Goal: Information Seeking & Learning: Learn about a topic

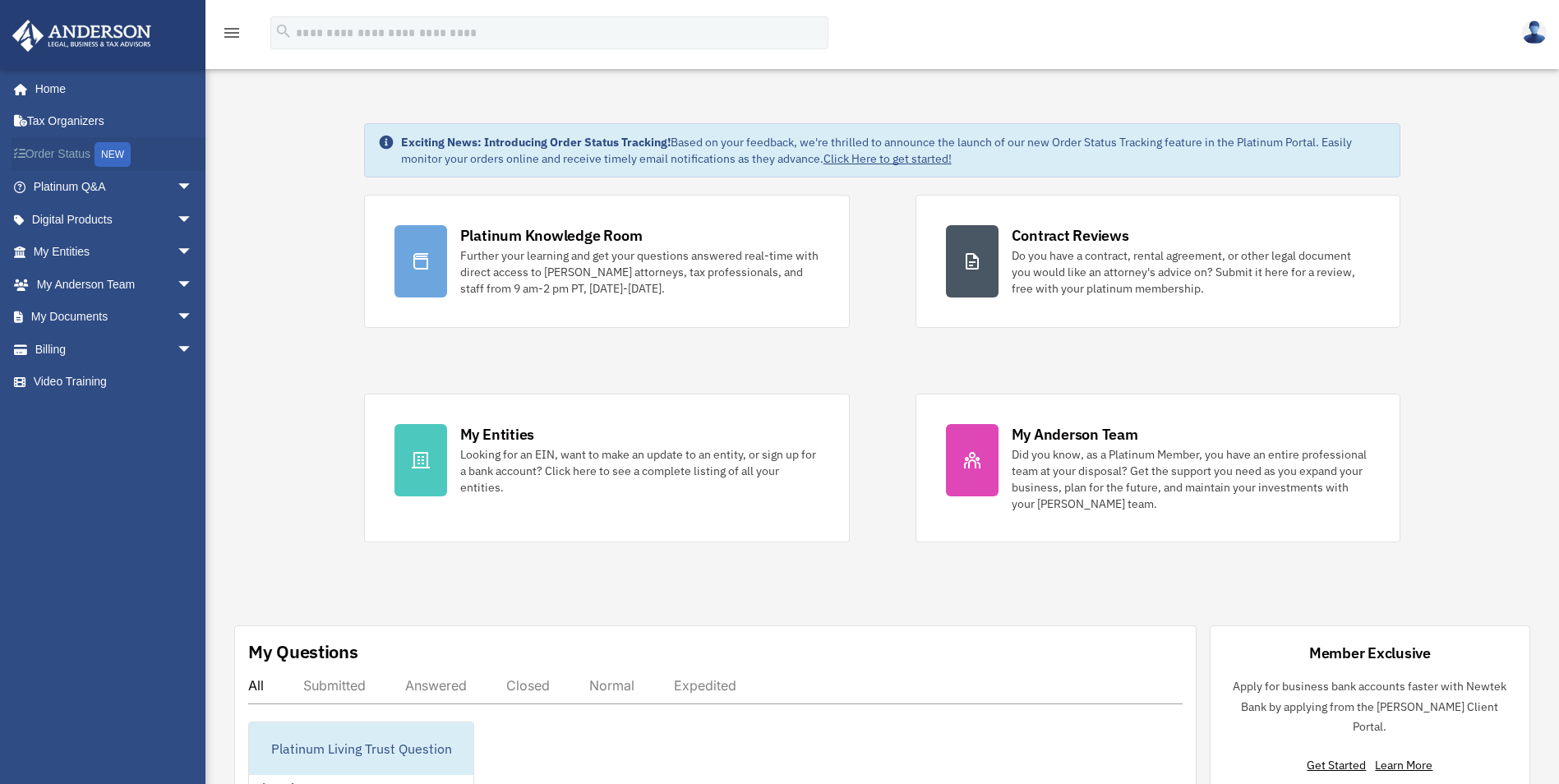
click at [55, 147] on link "Order Status NEW" at bounding box center [114, 154] width 206 height 33
click at [85, 314] on link "My Documents arrow_drop_down" at bounding box center [114, 317] width 206 height 33
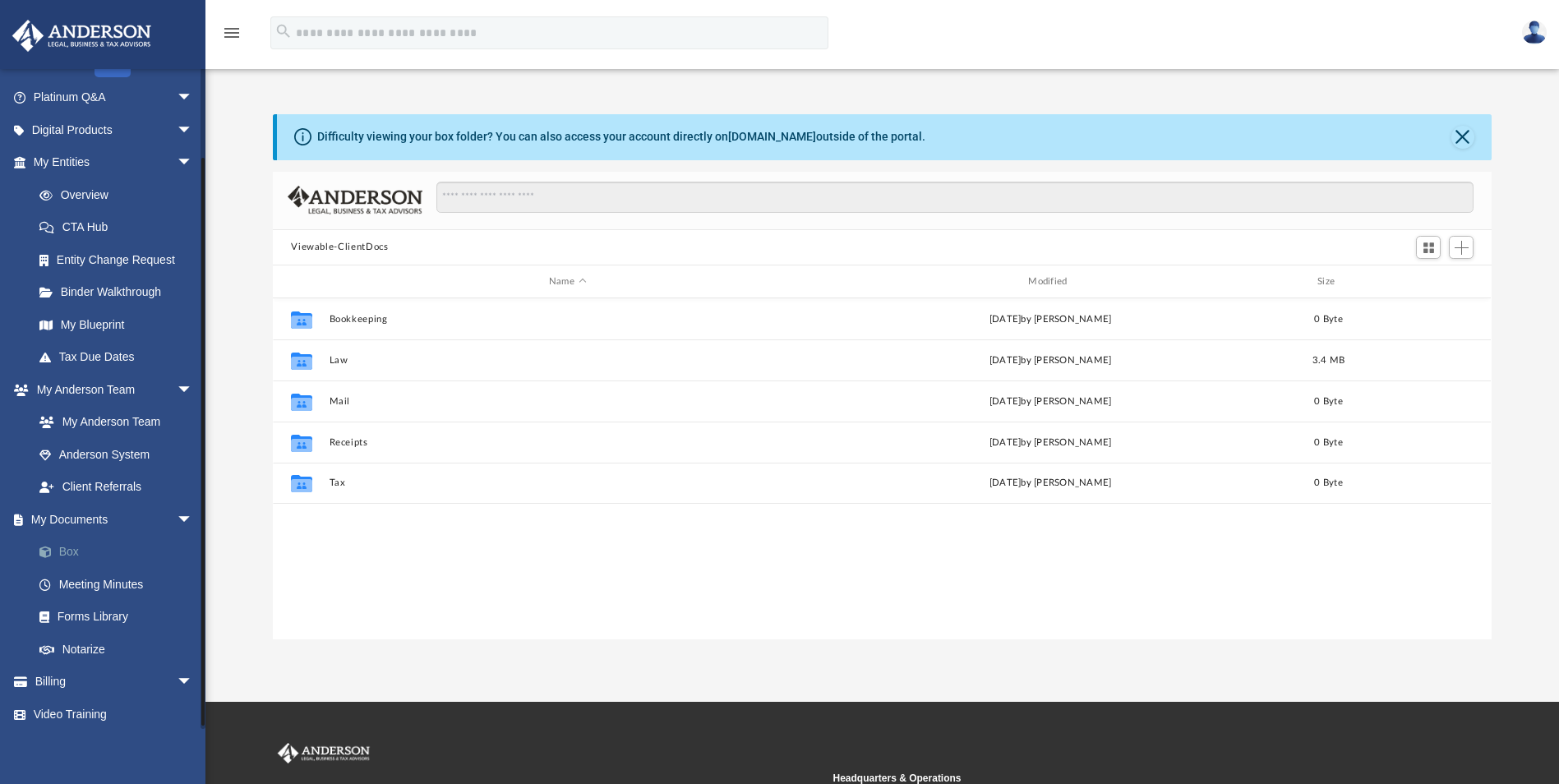
scroll to position [95, 0]
click at [106, 604] on link "Forms Library" at bounding box center [120, 611] width 194 height 33
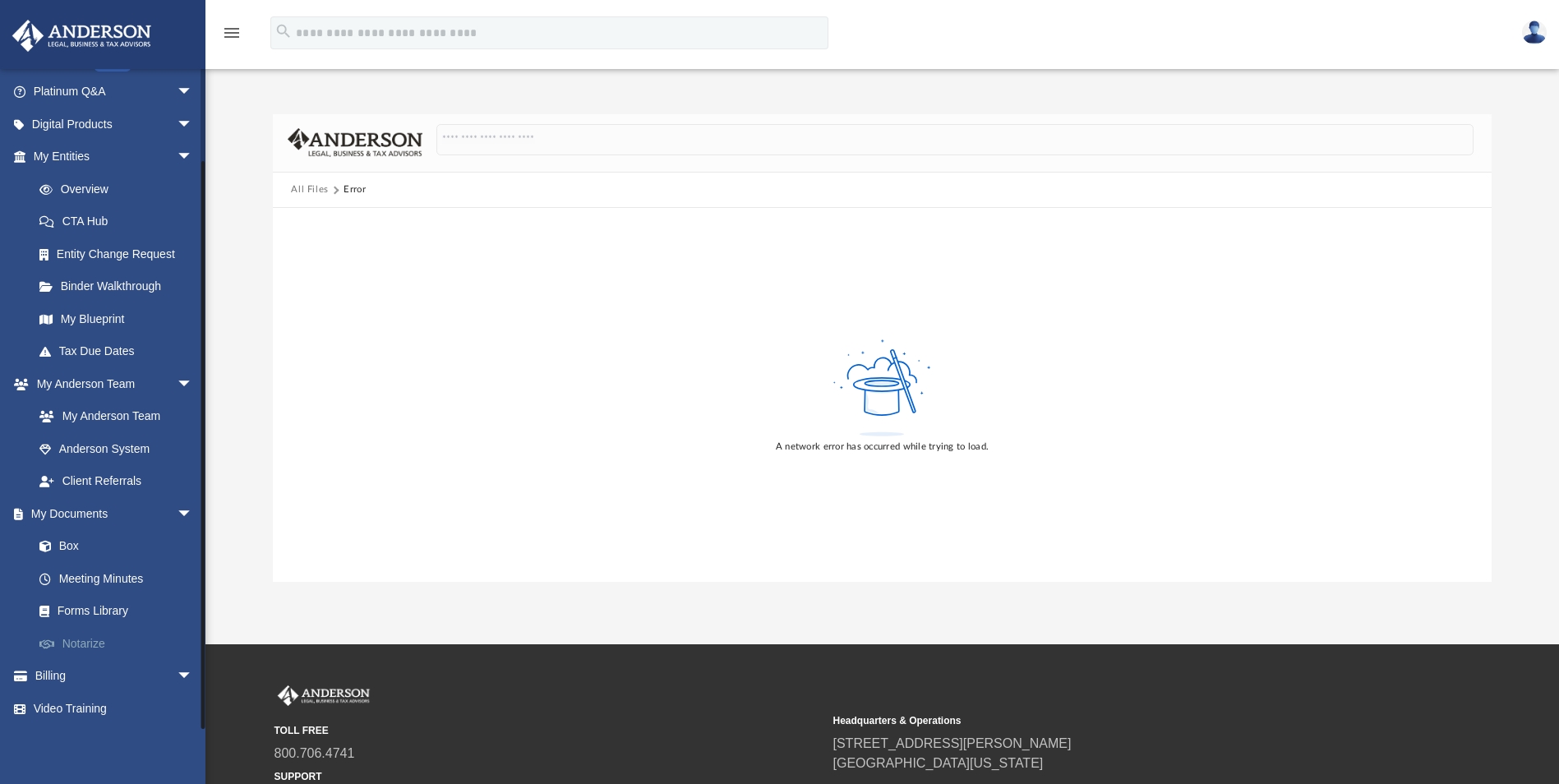
click at [77, 639] on link "Notarize" at bounding box center [120, 643] width 194 height 33
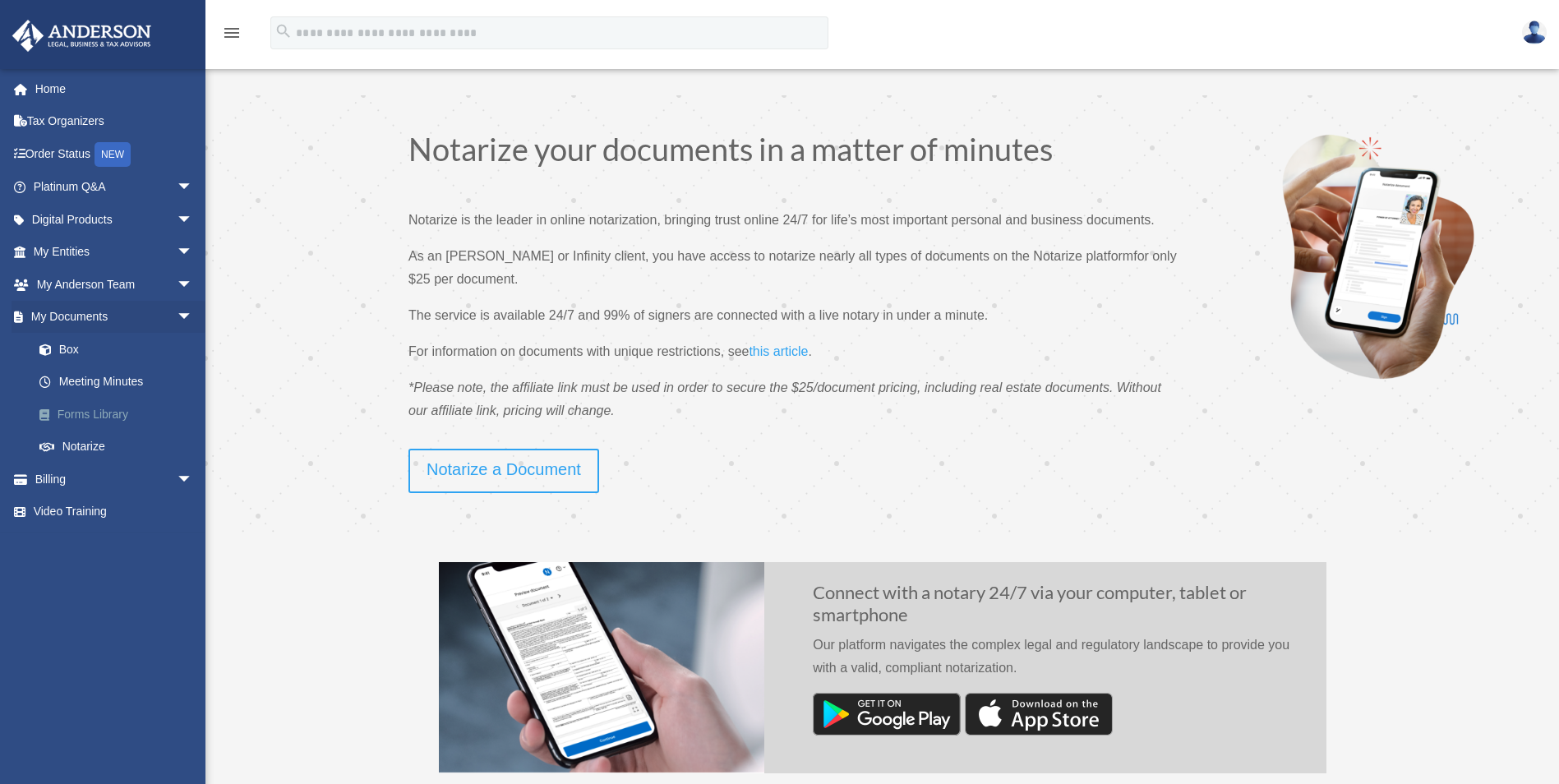
click at [89, 412] on link "Forms Library" at bounding box center [120, 414] width 194 height 33
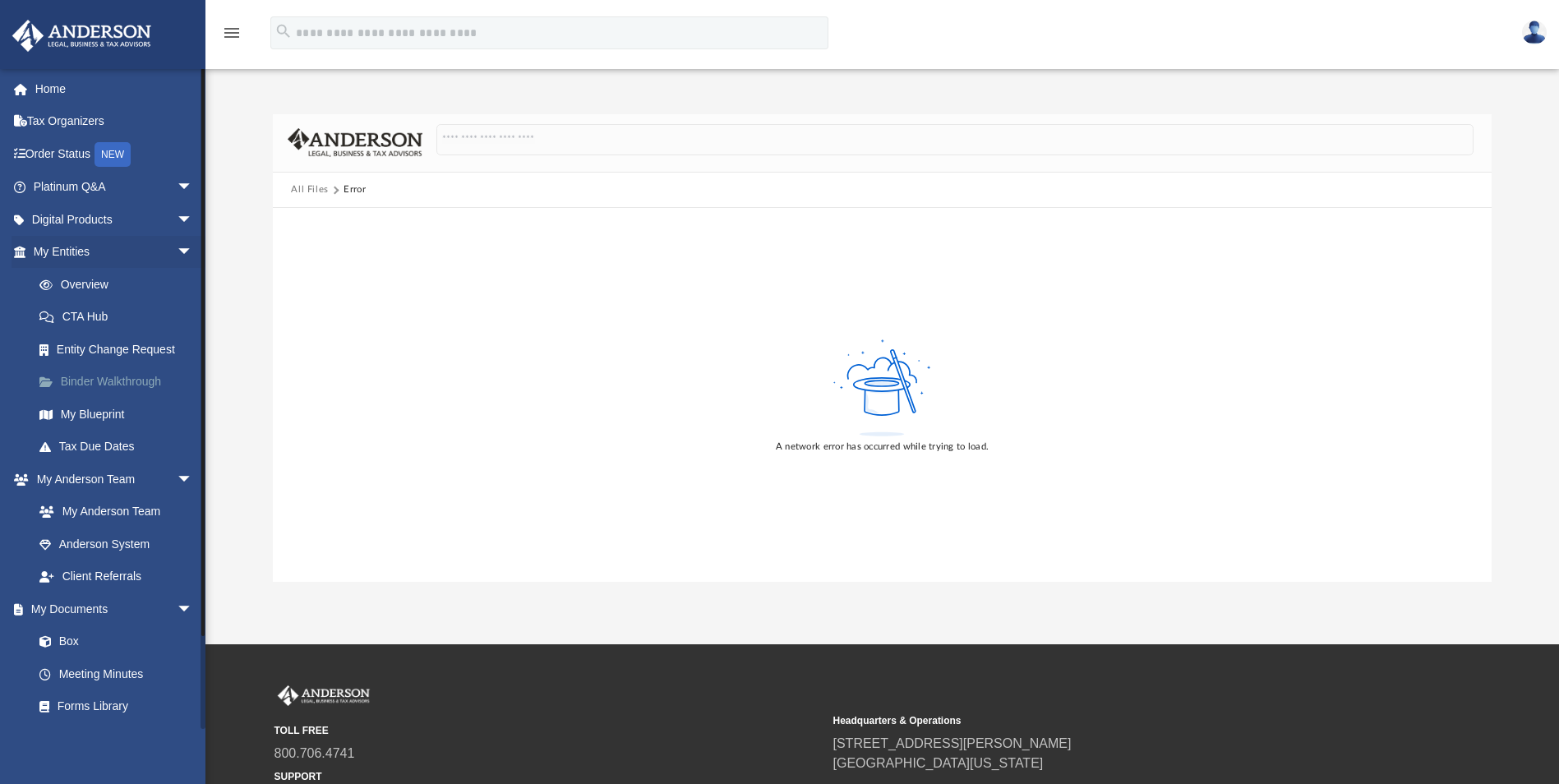
click at [86, 380] on link "Binder Walkthrough" at bounding box center [120, 381] width 194 height 33
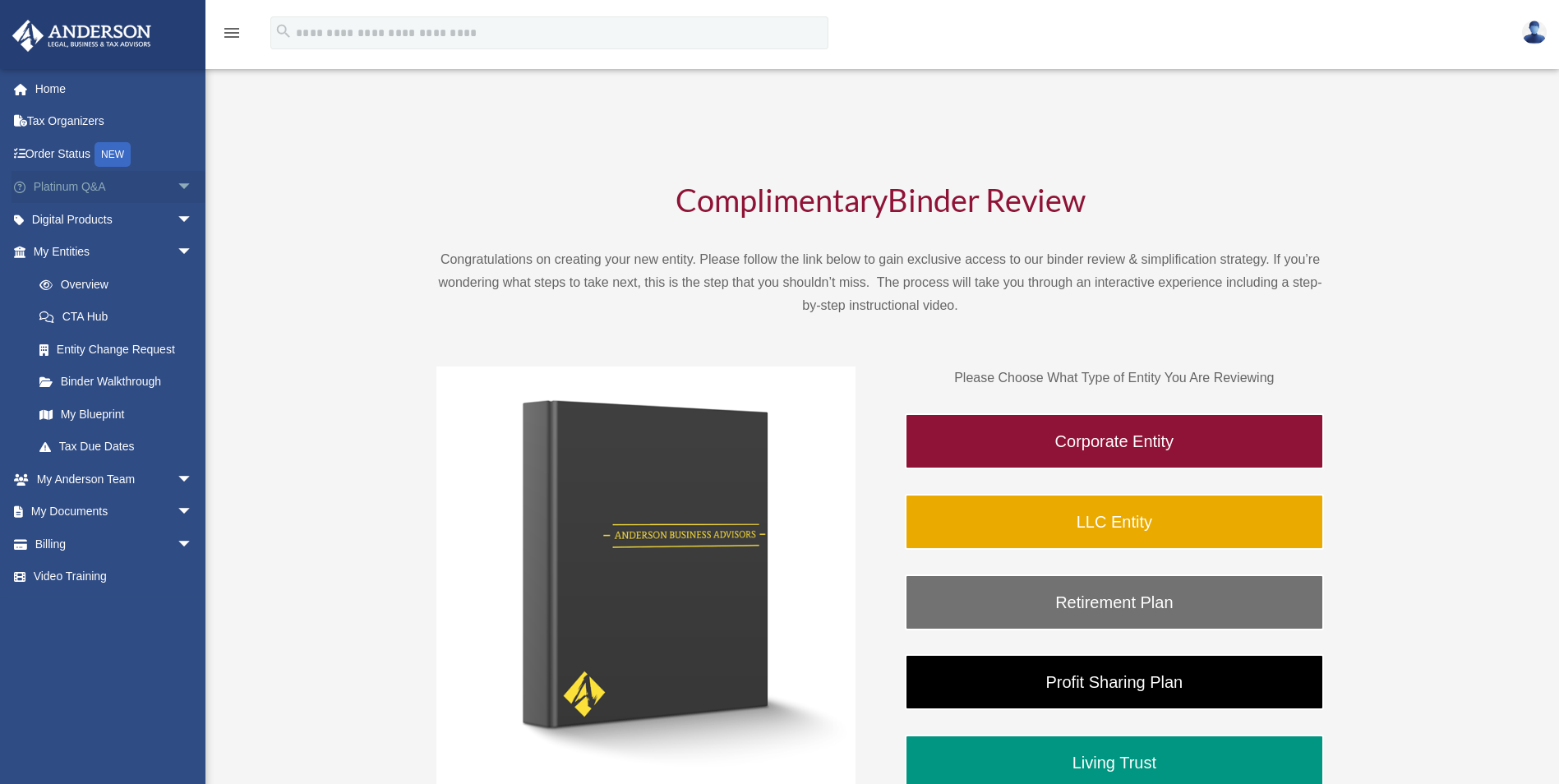
click at [91, 184] on link "Platinum Q&A arrow_drop_down" at bounding box center [114, 187] width 206 height 33
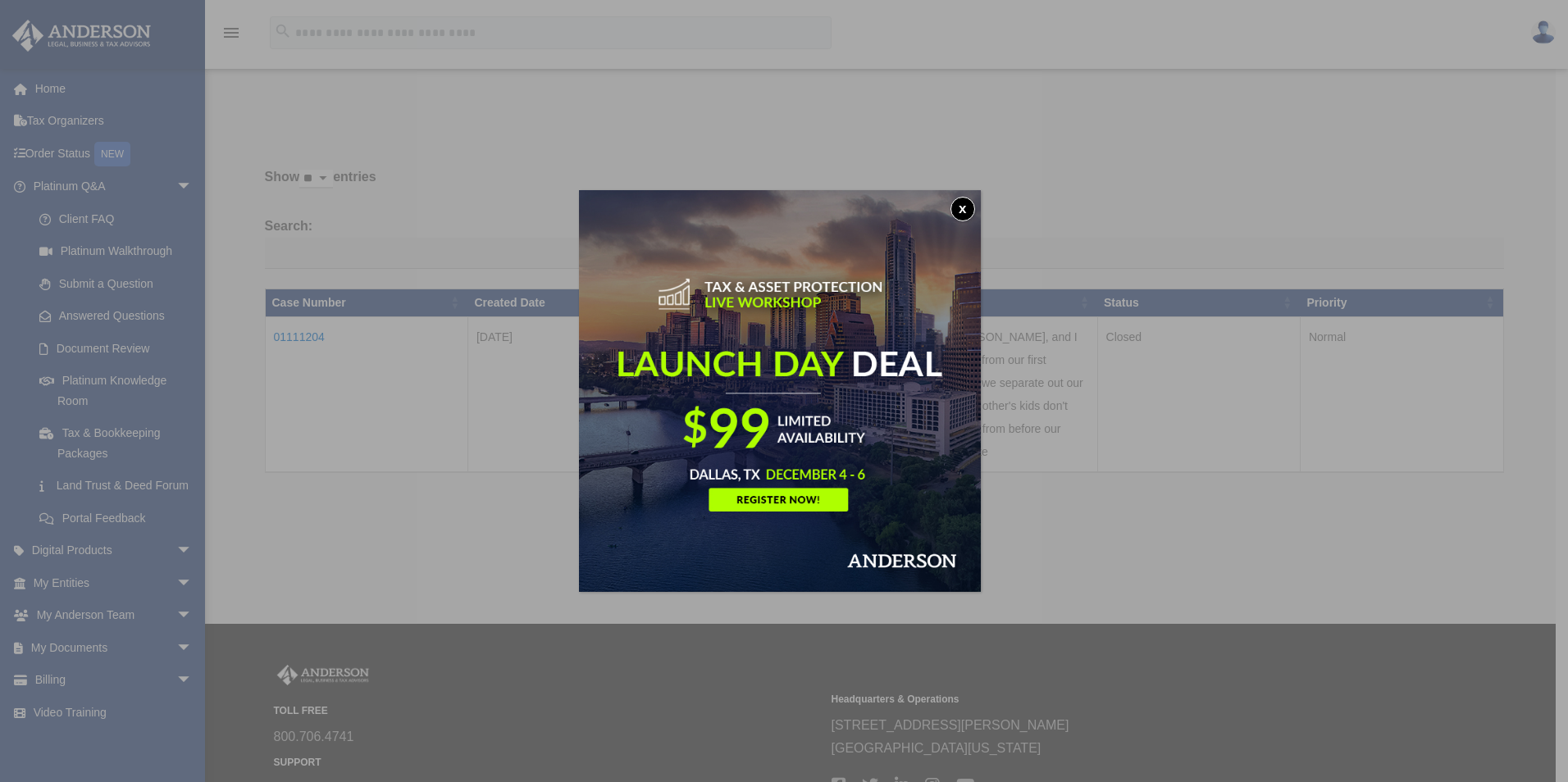
click at [965, 205] on button "x" at bounding box center [963, 209] width 25 height 25
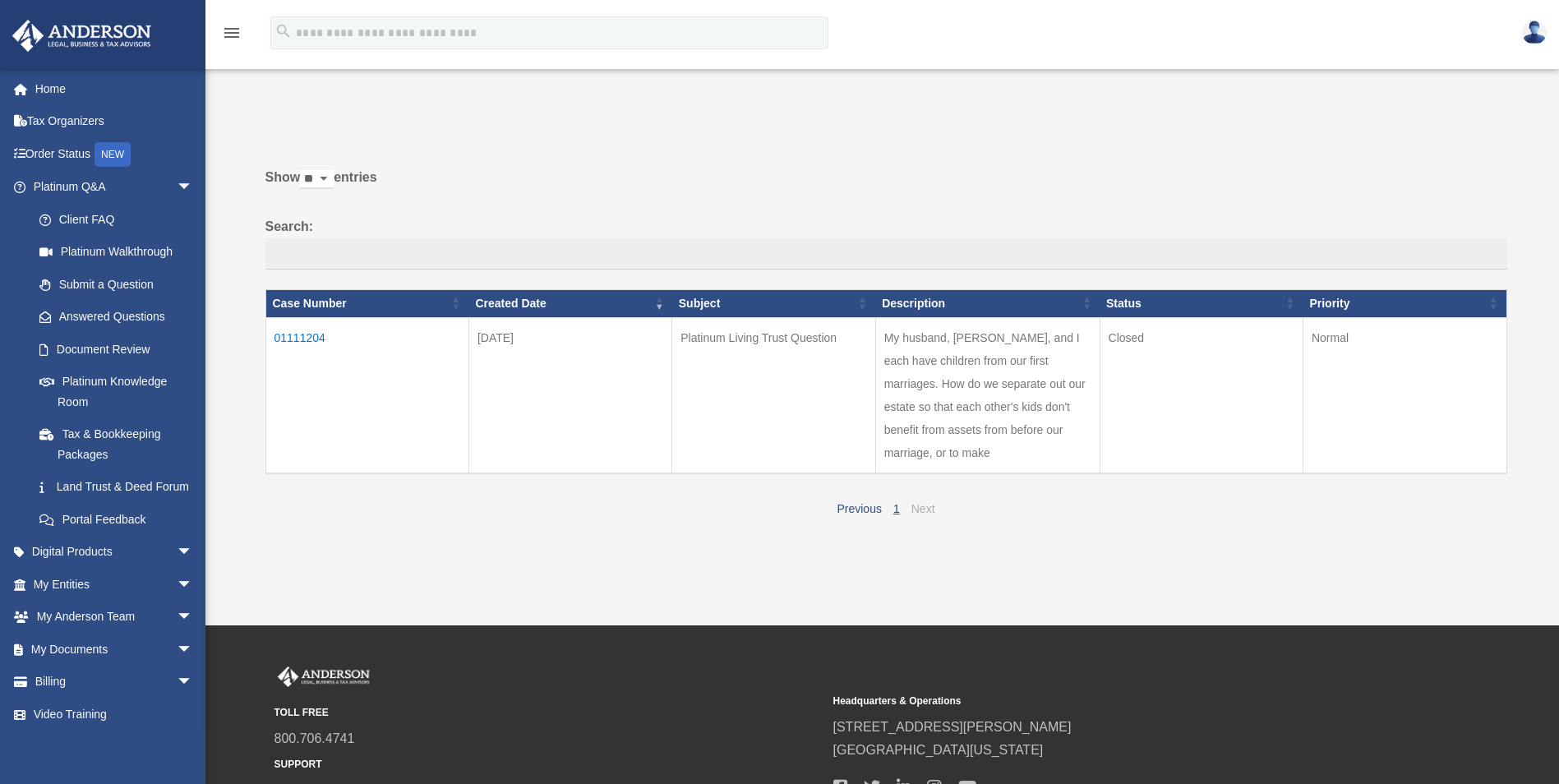
click at [923, 507] on link "Next" at bounding box center [923, 509] width 24 height 13
click at [108, 317] on link "Answered Questions" at bounding box center [120, 317] width 194 height 33
click at [101, 352] on link "Document Review" at bounding box center [120, 349] width 194 height 33
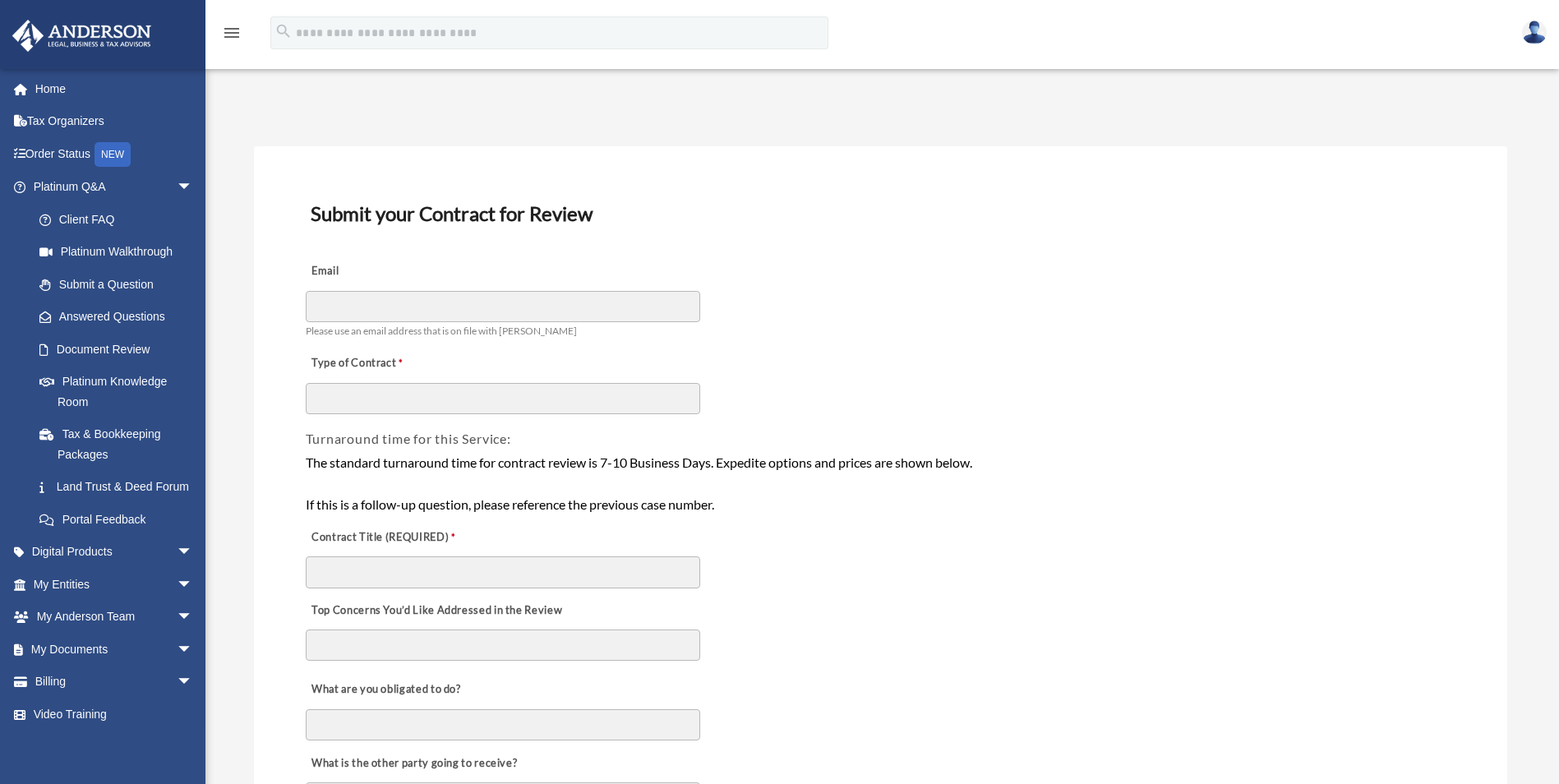
click at [88, 435] on link "Tax & Bookkeeping Packages" at bounding box center [120, 444] width 194 height 53
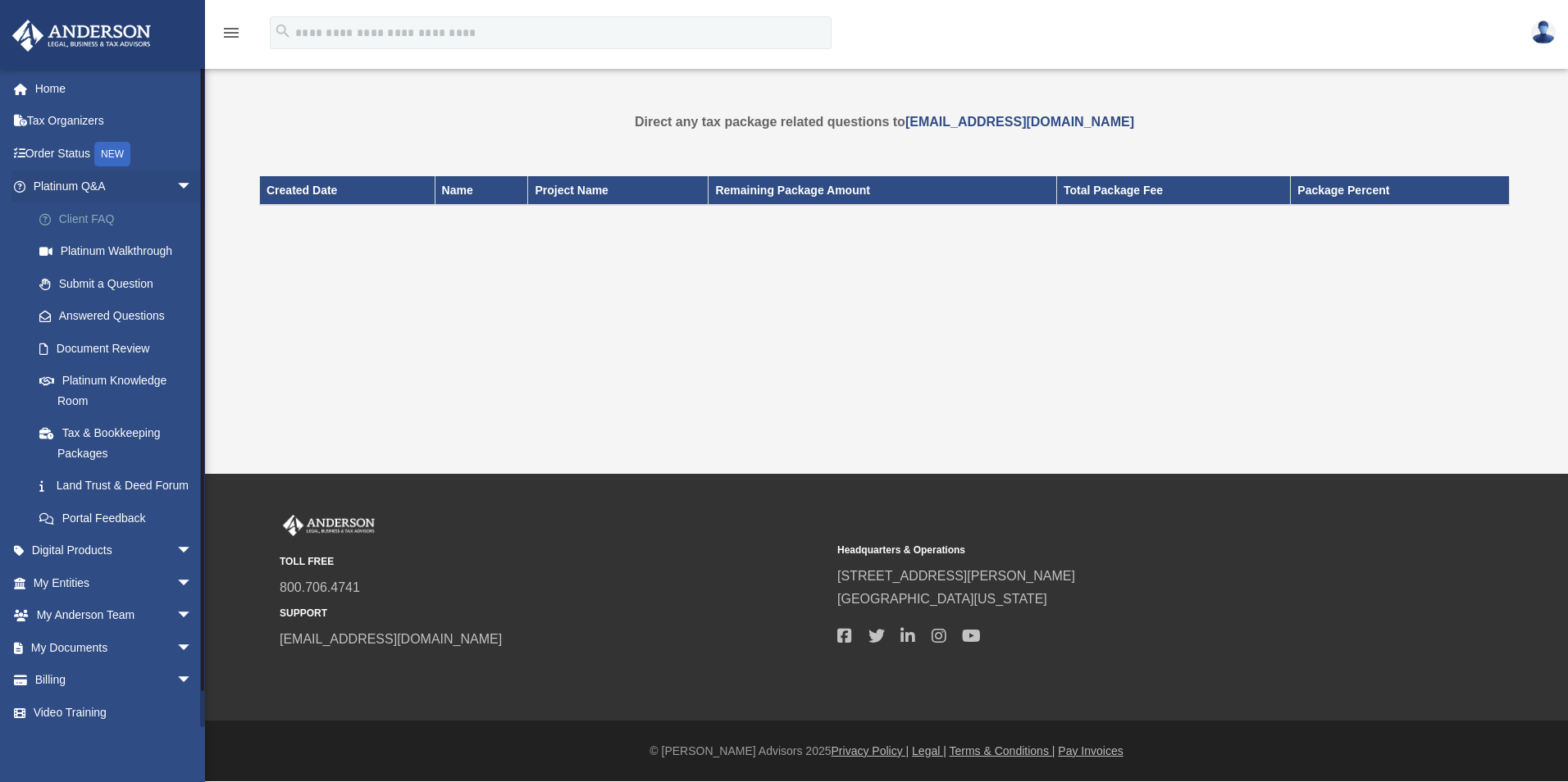
click at [99, 222] on link "Client FAQ" at bounding box center [120, 218] width 194 height 32
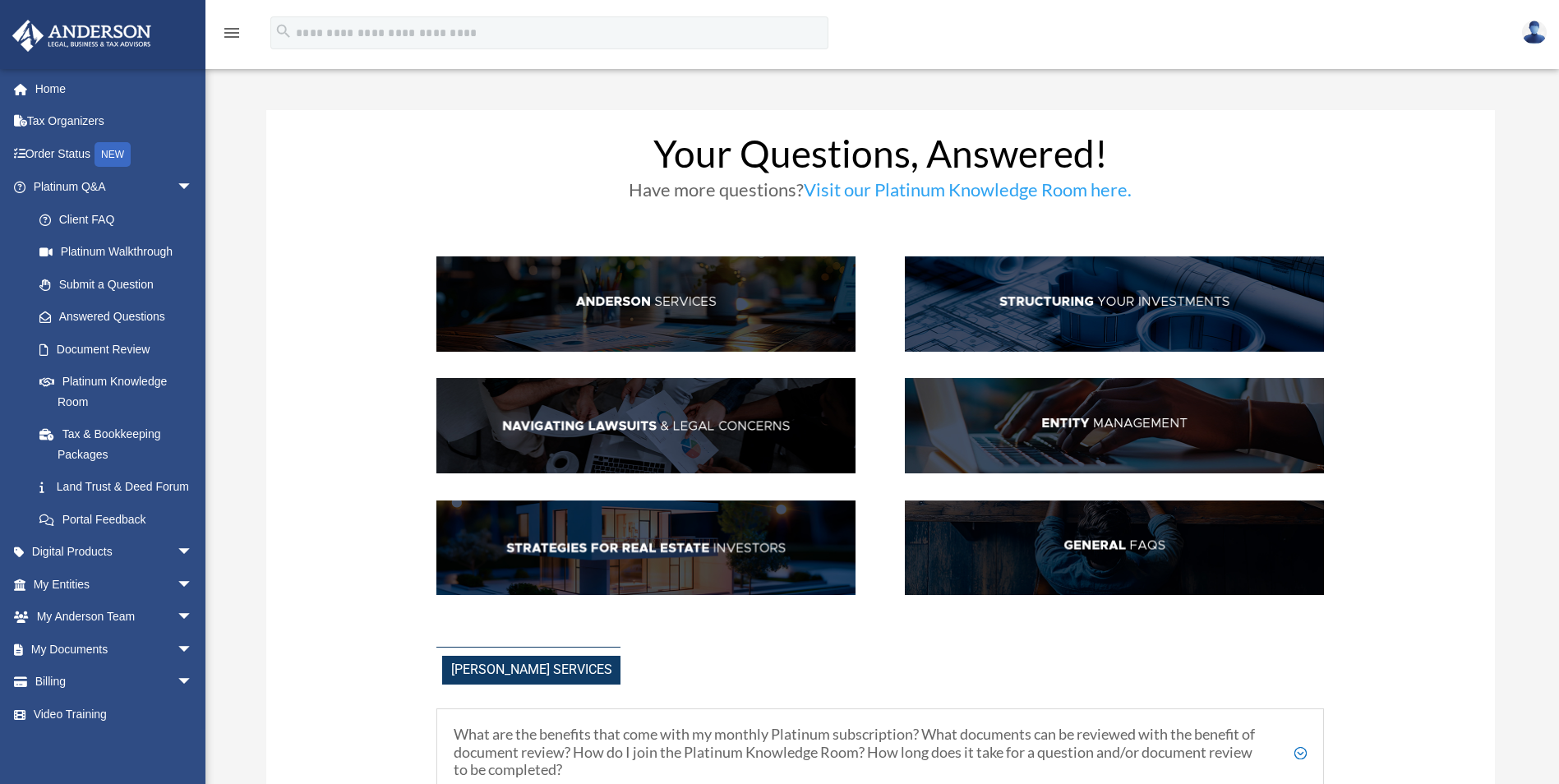
click at [1119, 301] on img at bounding box center [1114, 304] width 419 height 95
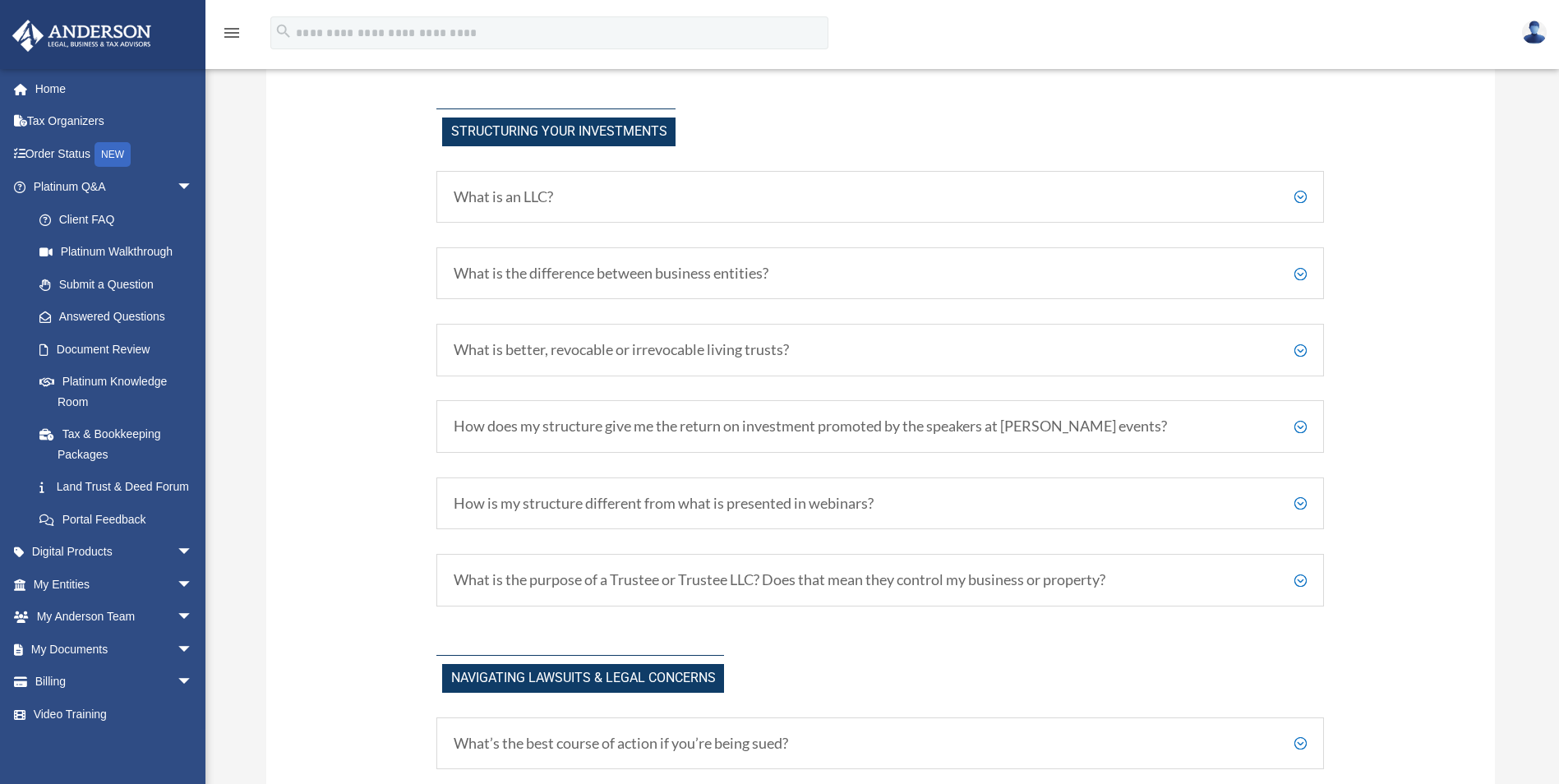
scroll to position [900, 0]
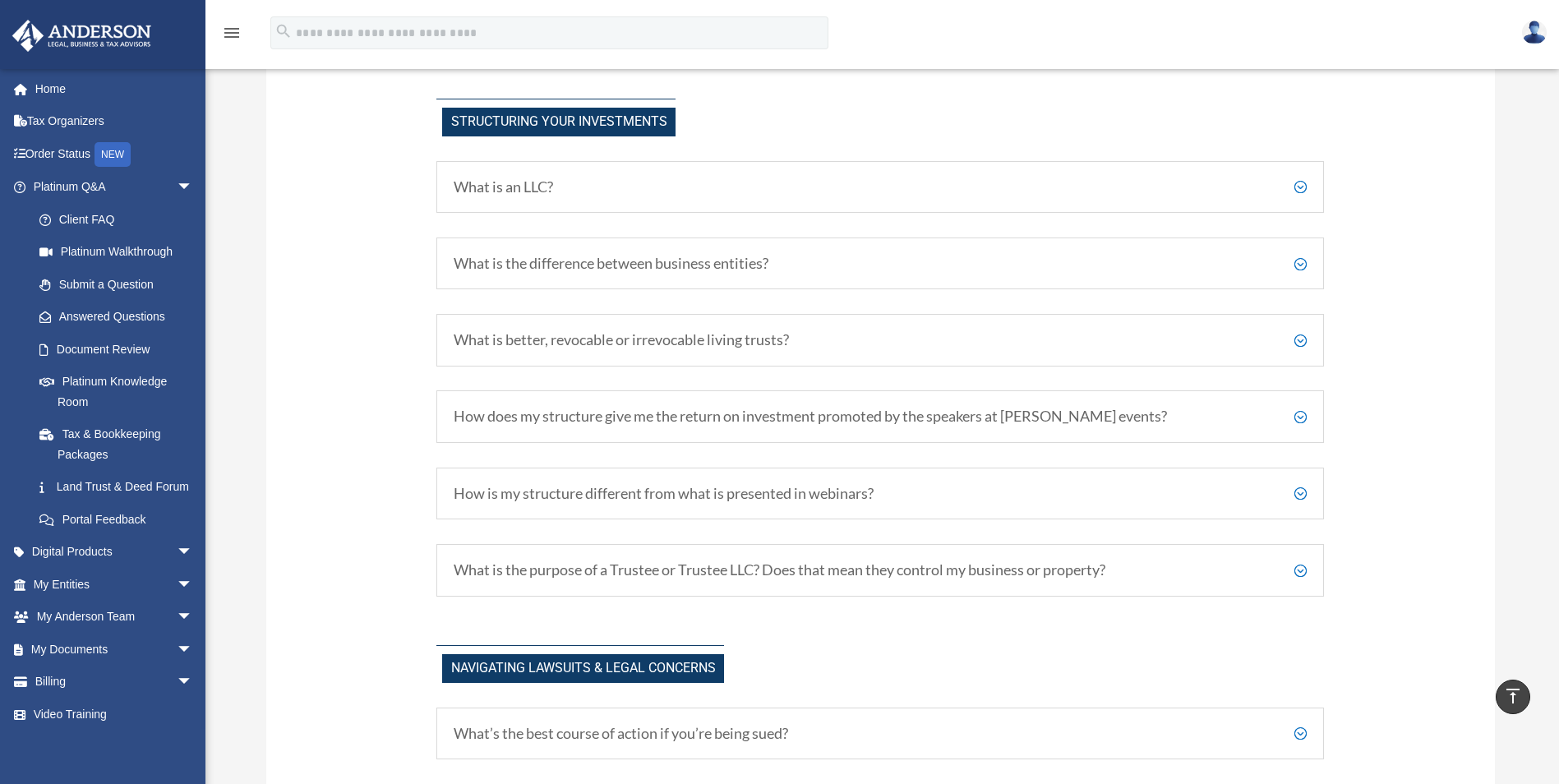
click at [519, 188] on h5 "What is an LLC?" at bounding box center [880, 188] width 853 height 18
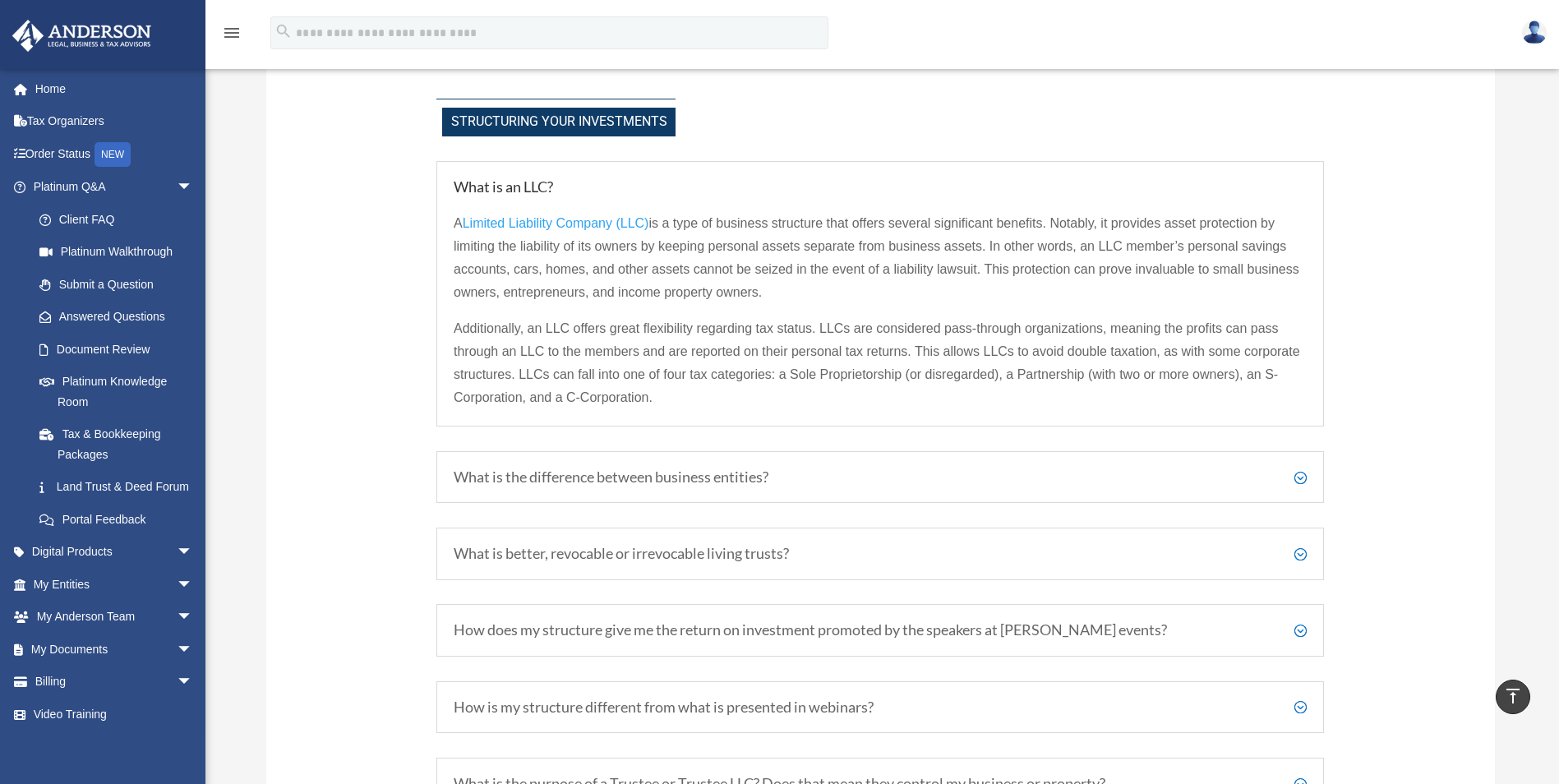
click at [1300, 479] on h5 "What is the difference between business entities?" at bounding box center [880, 478] width 853 height 18
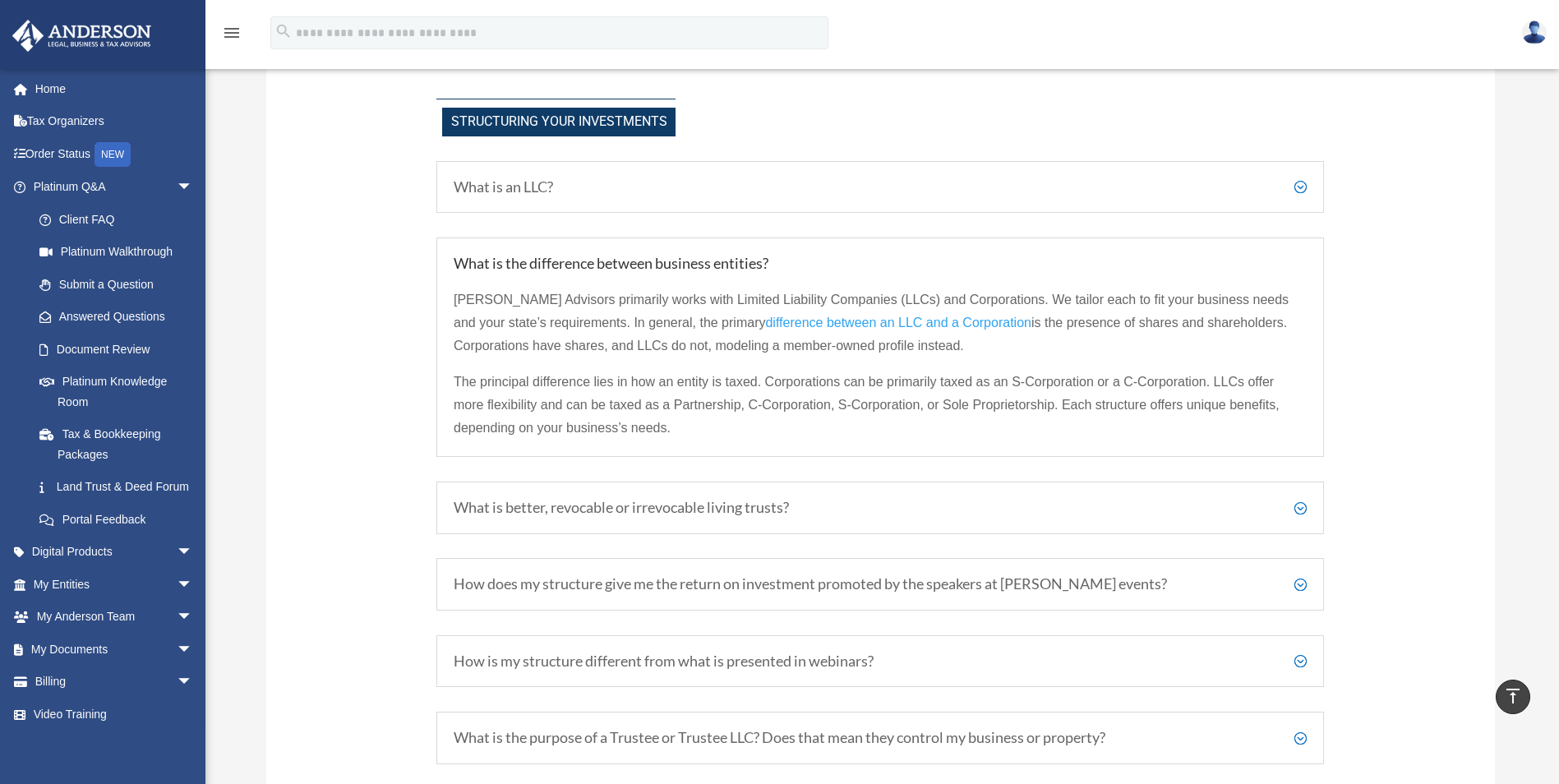
click at [1300, 509] on h5 "What is better, revocable or irrevocable living trusts?" at bounding box center [880, 508] width 853 height 18
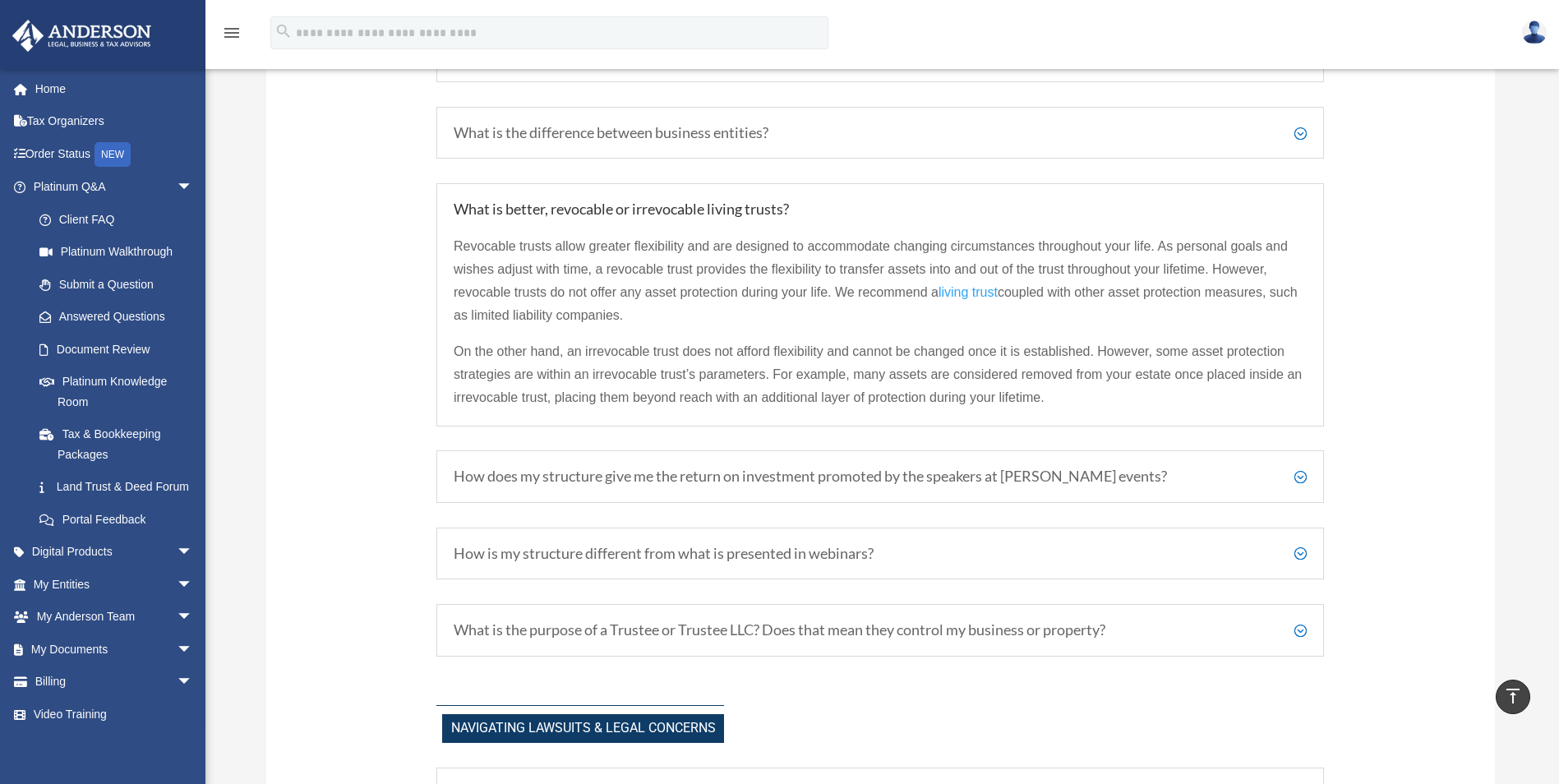
scroll to position [1064, 0]
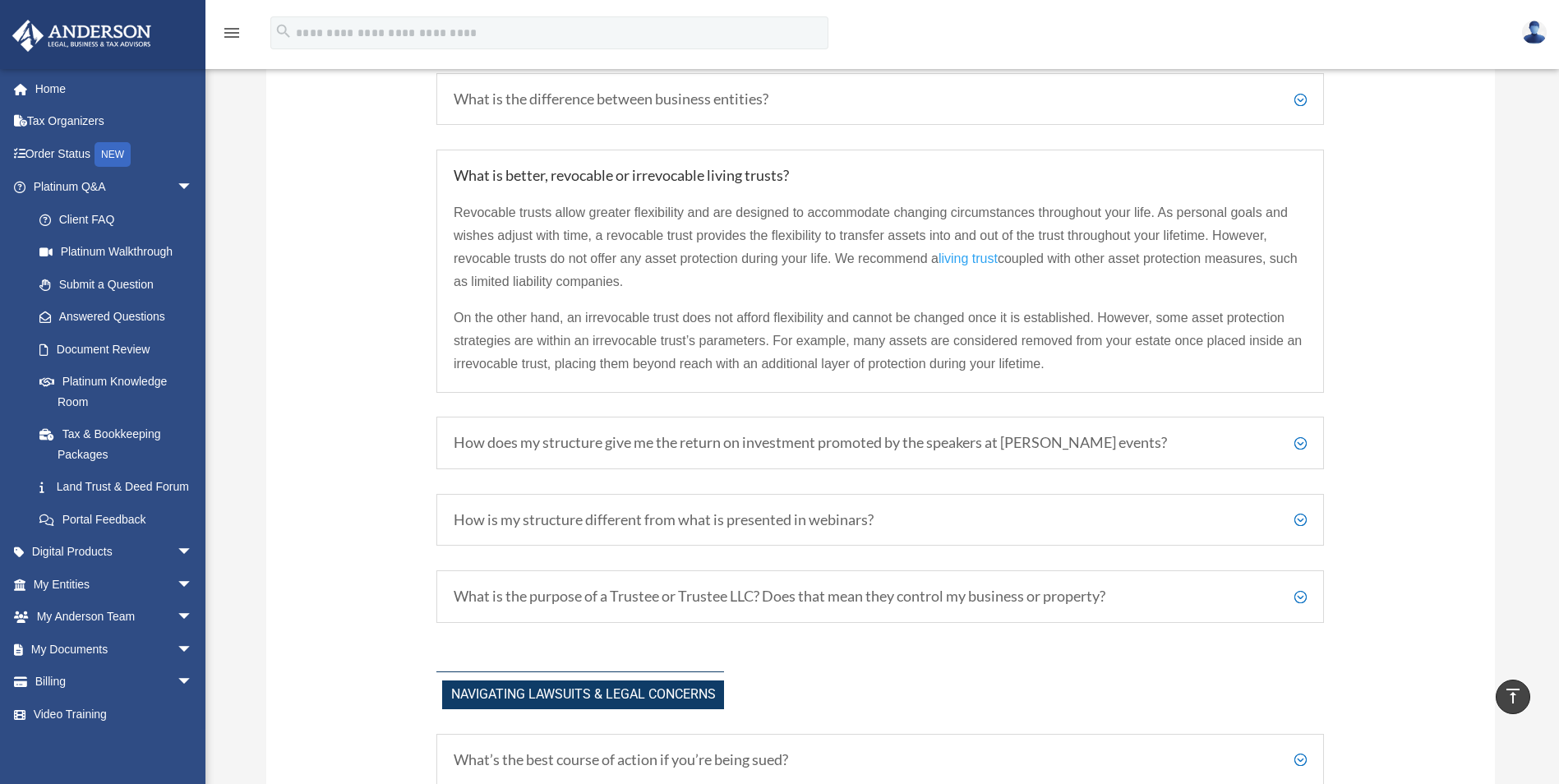
click at [1298, 437] on h5 "How does my structure give me the return on investment promoted by the speakers…" at bounding box center [880, 443] width 853 height 18
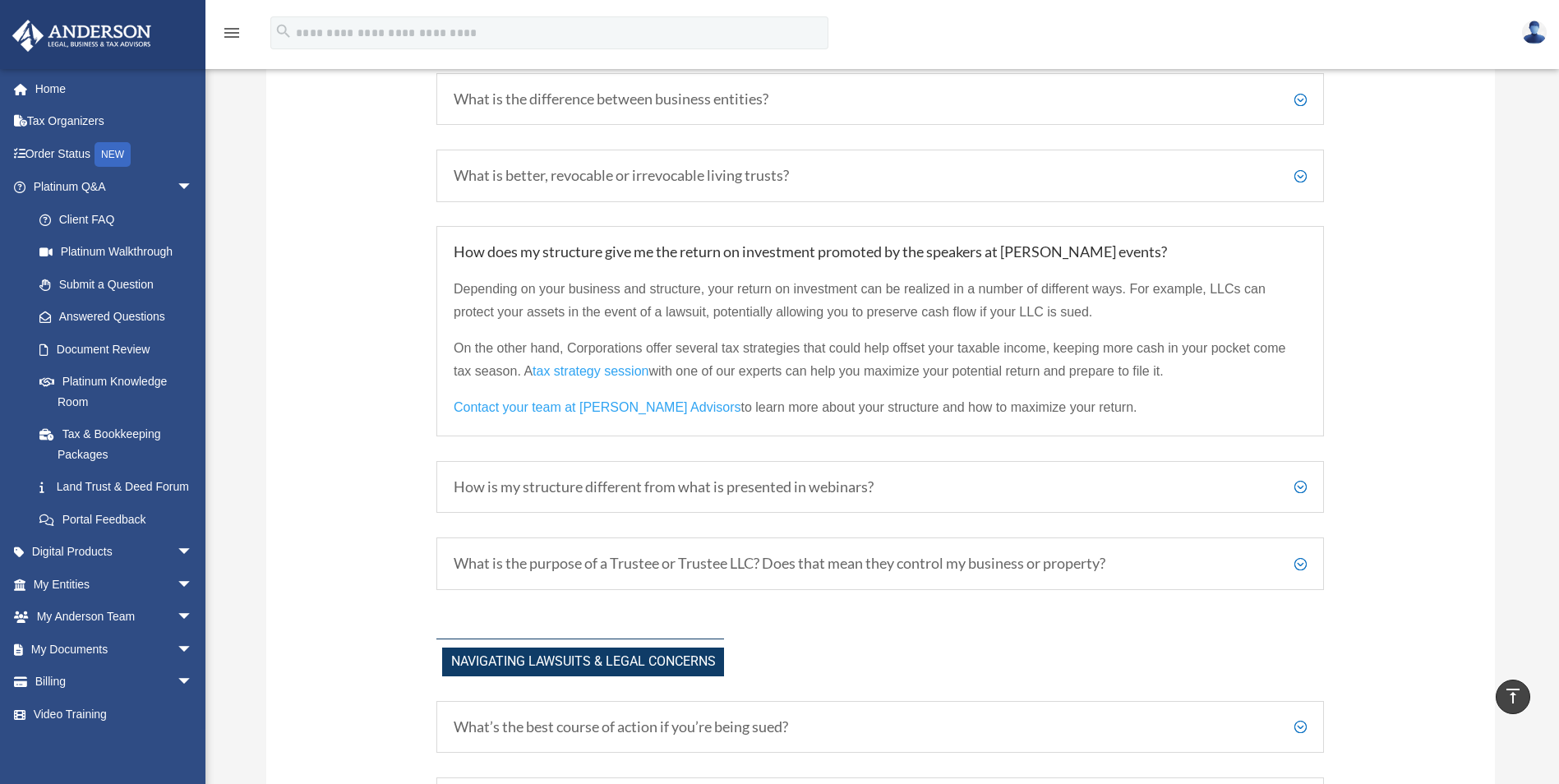
click at [1297, 487] on h5 "How is my structure different from what is presented in webinars?" at bounding box center [880, 487] width 853 height 18
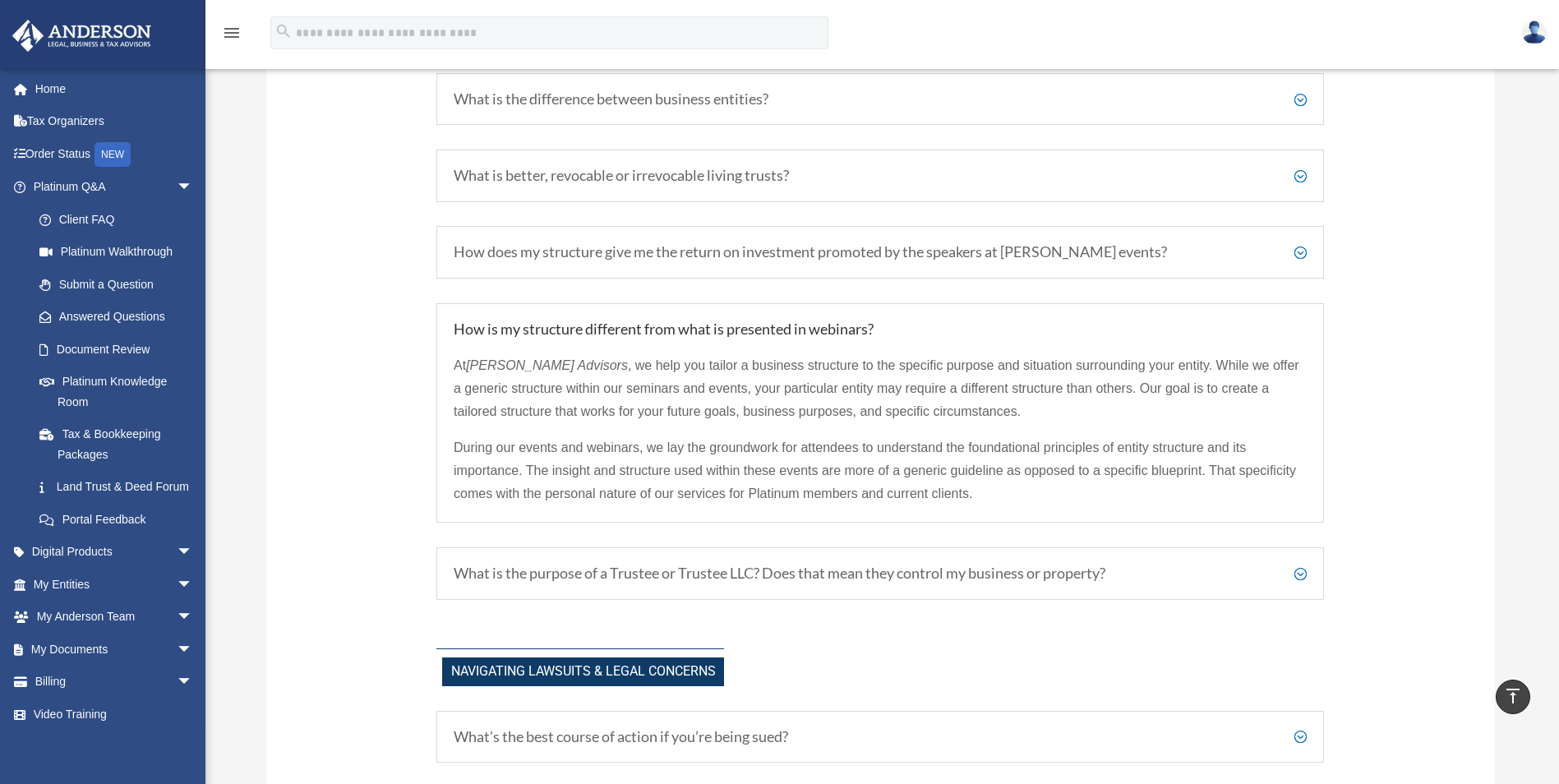
click at [1302, 575] on h5 "What is the purpose of a Trustee or Trustee LLC? Does that mean they control my…" at bounding box center [880, 574] width 853 height 18
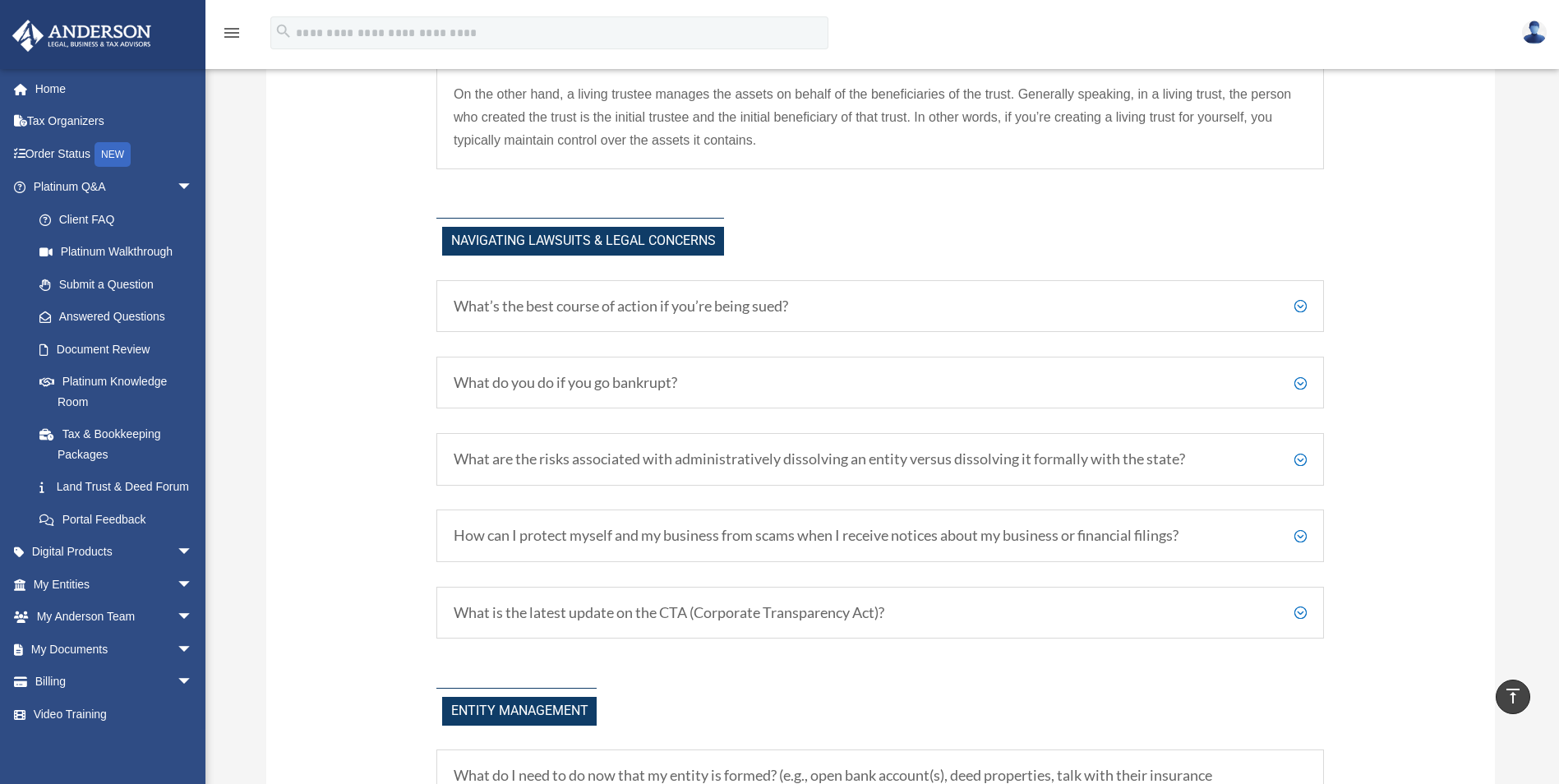
scroll to position [1475, 0]
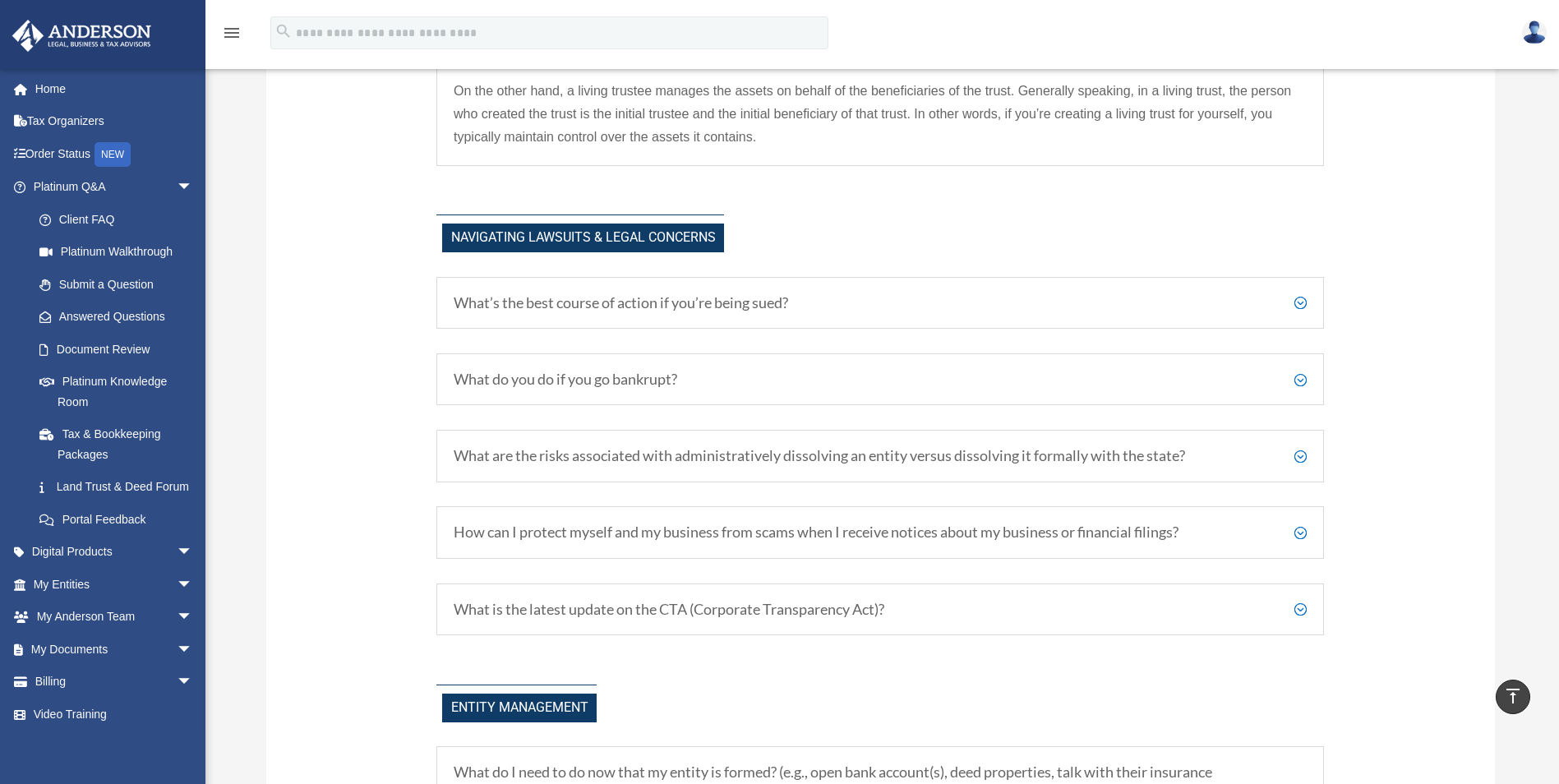
click at [1302, 384] on h5 "What do you do if you go bankrupt?" at bounding box center [880, 379] width 853 height 18
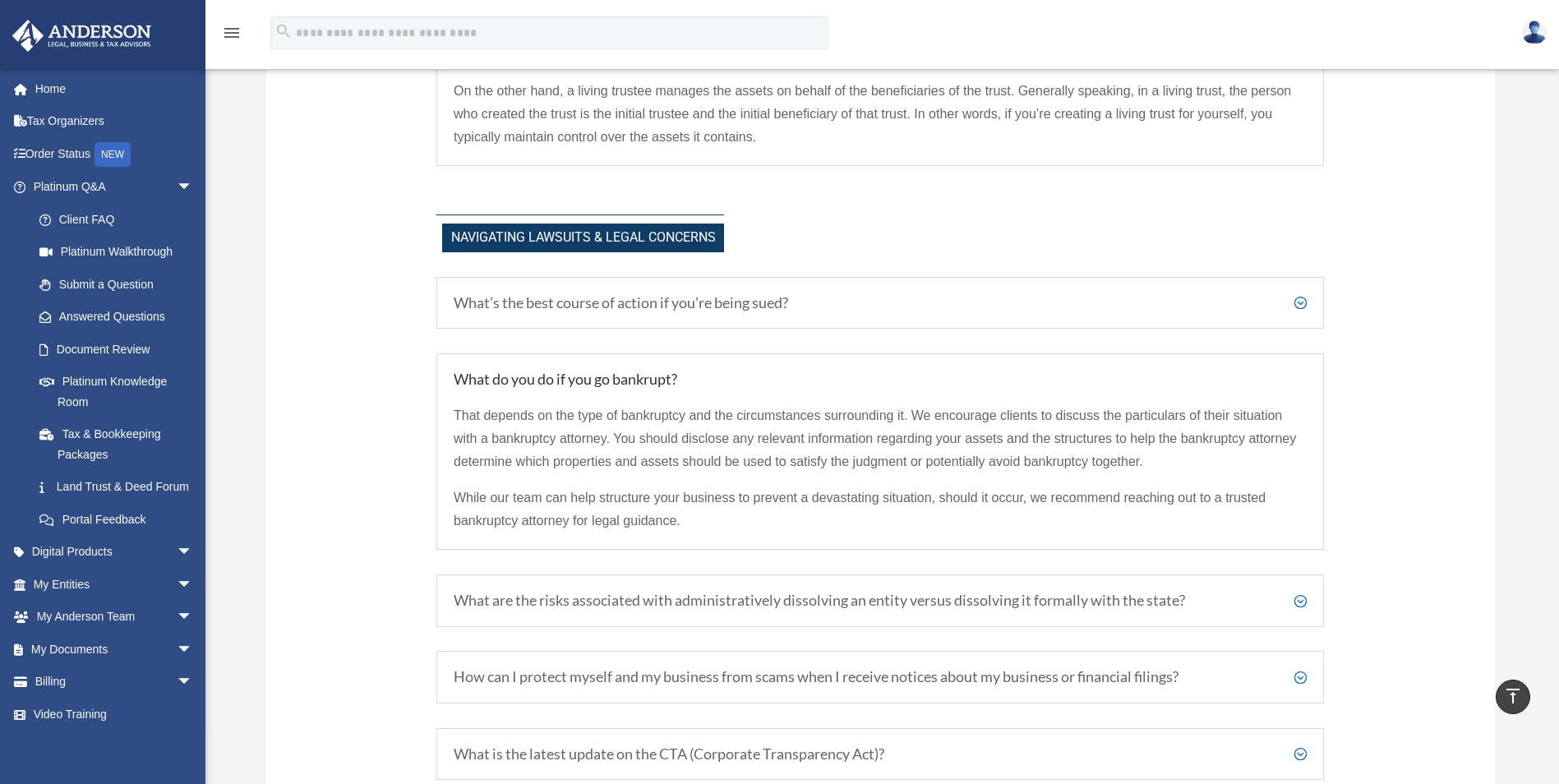
click at [1302, 384] on h5 "What do you do if you go bankrupt?" at bounding box center [880, 379] width 853 height 18
click at [1305, 602] on h5 "What are the risks associated with administratively dissolving an entity versus…" at bounding box center [880, 601] width 853 height 18
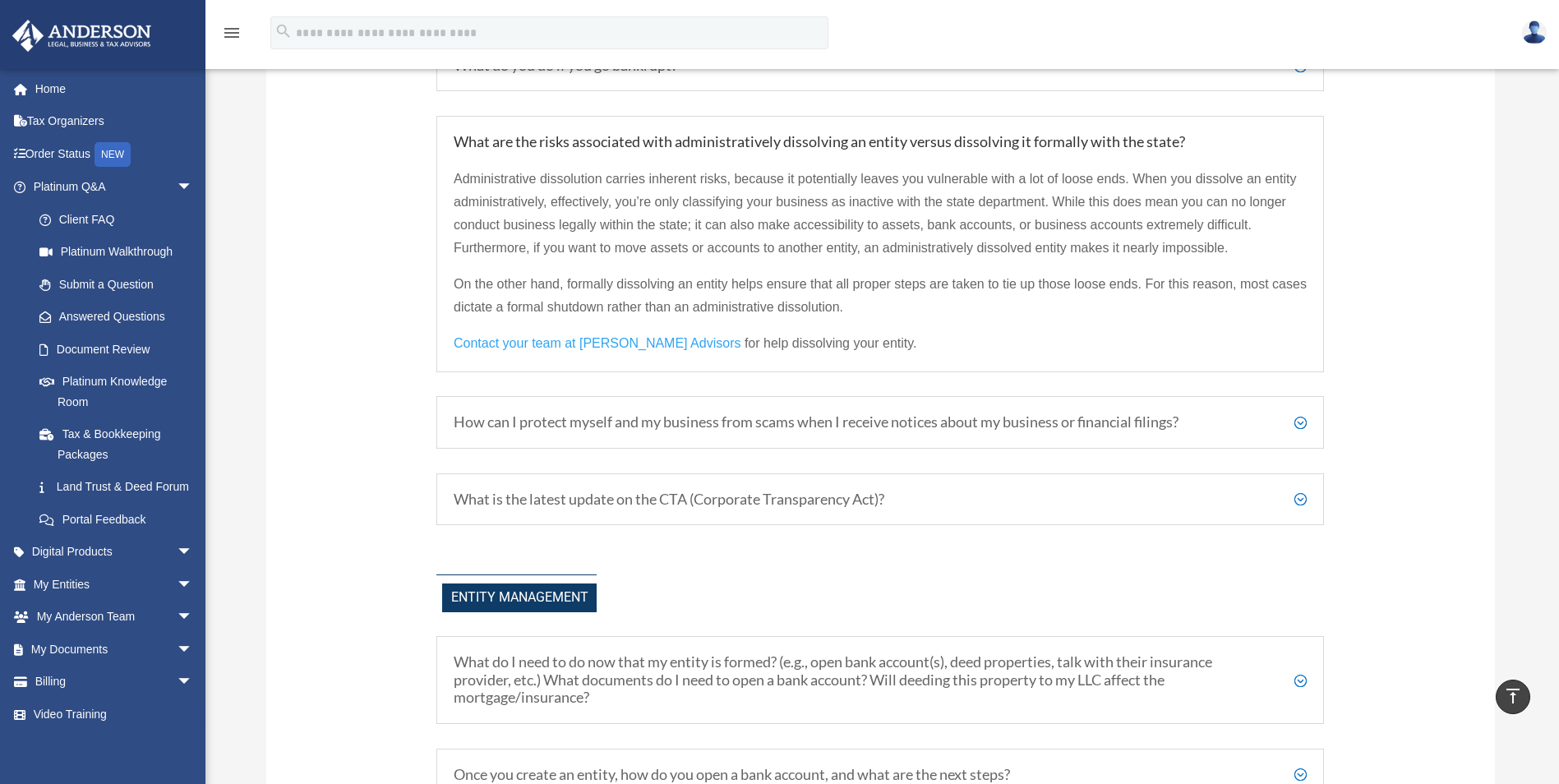
scroll to position [1804, 0]
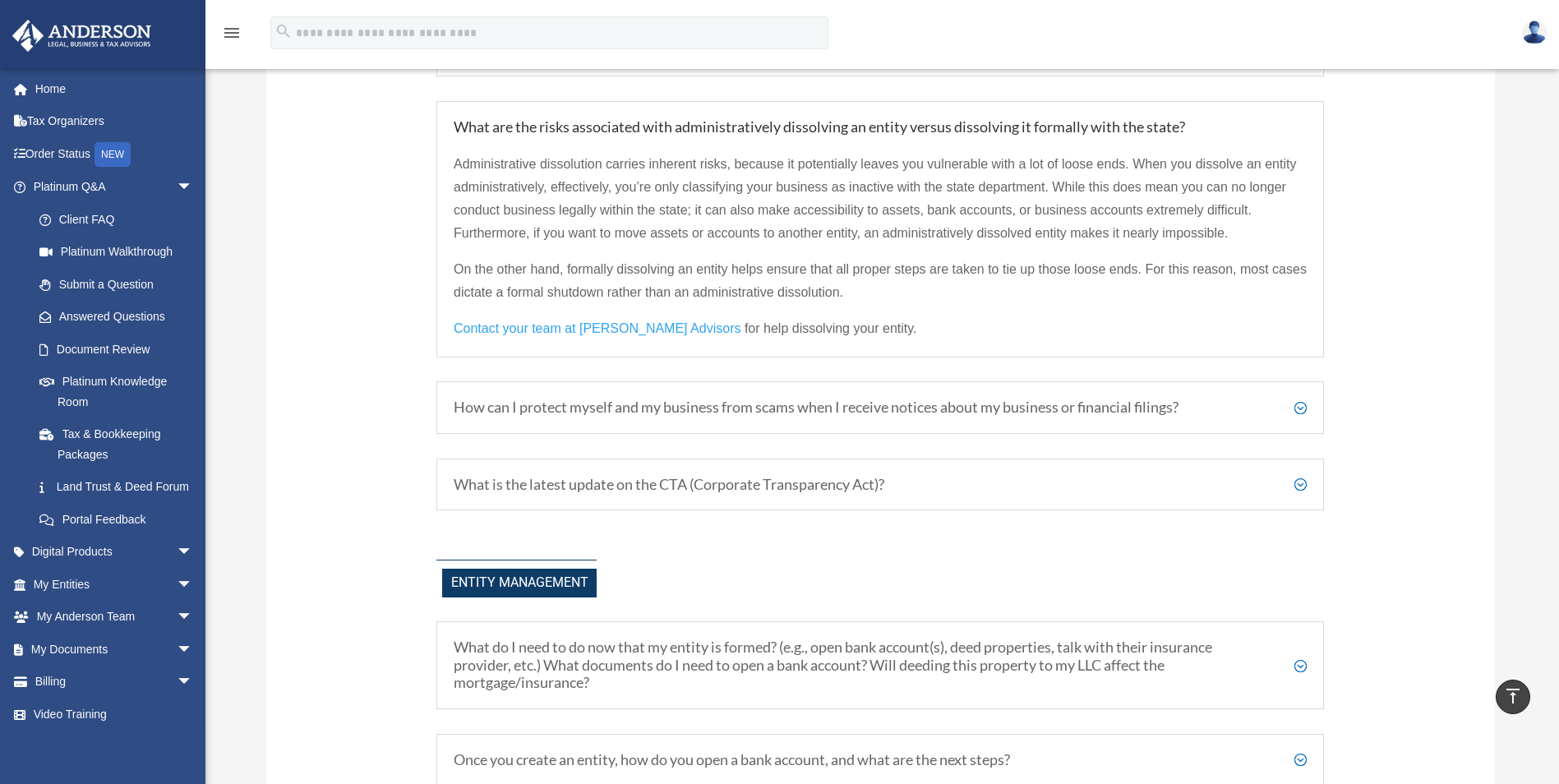
click at [1299, 409] on h5 "How can I protect myself and my business from scams when I receive notices abou…" at bounding box center [880, 408] width 853 height 18
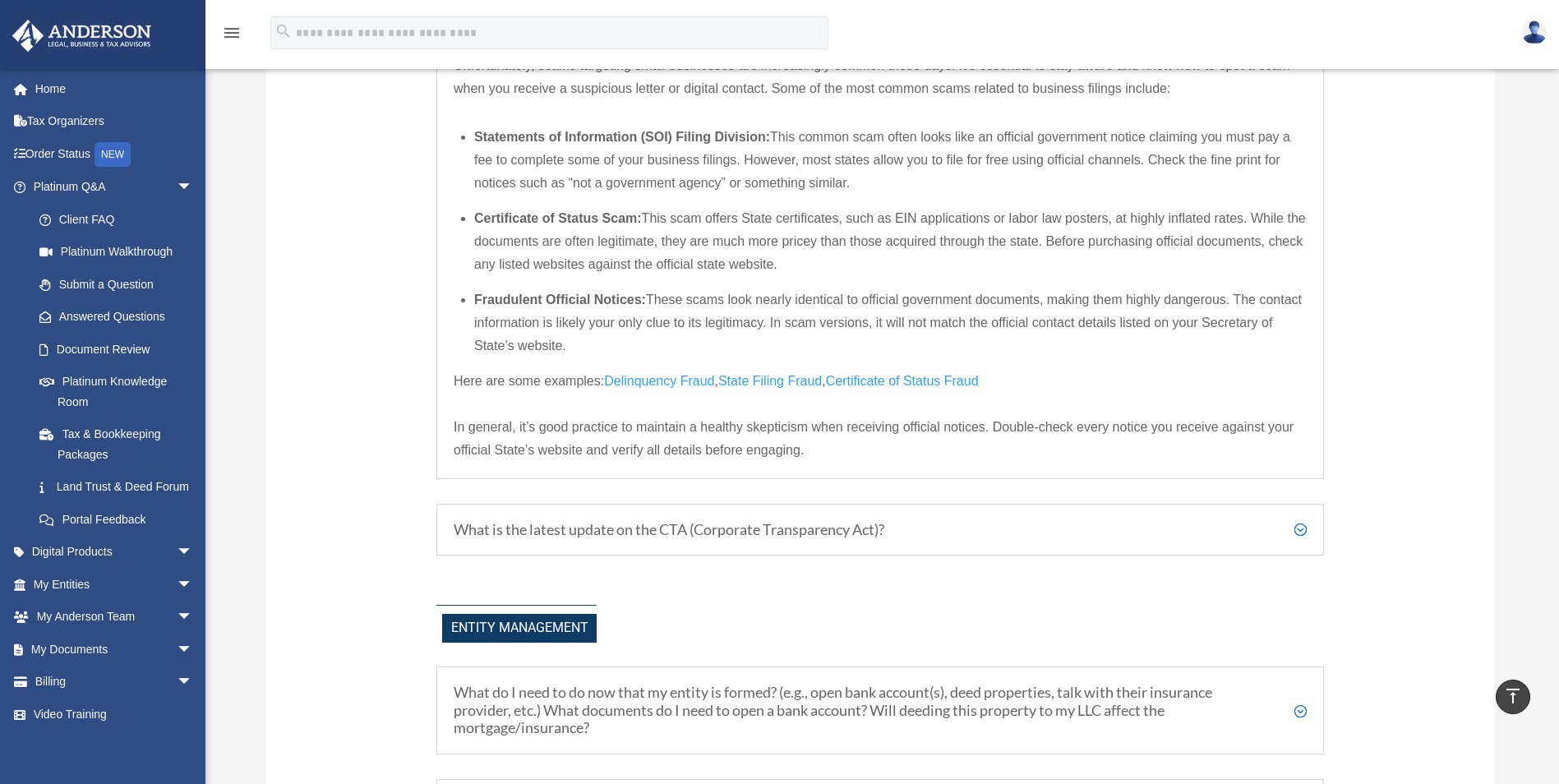
scroll to position [2050, 0]
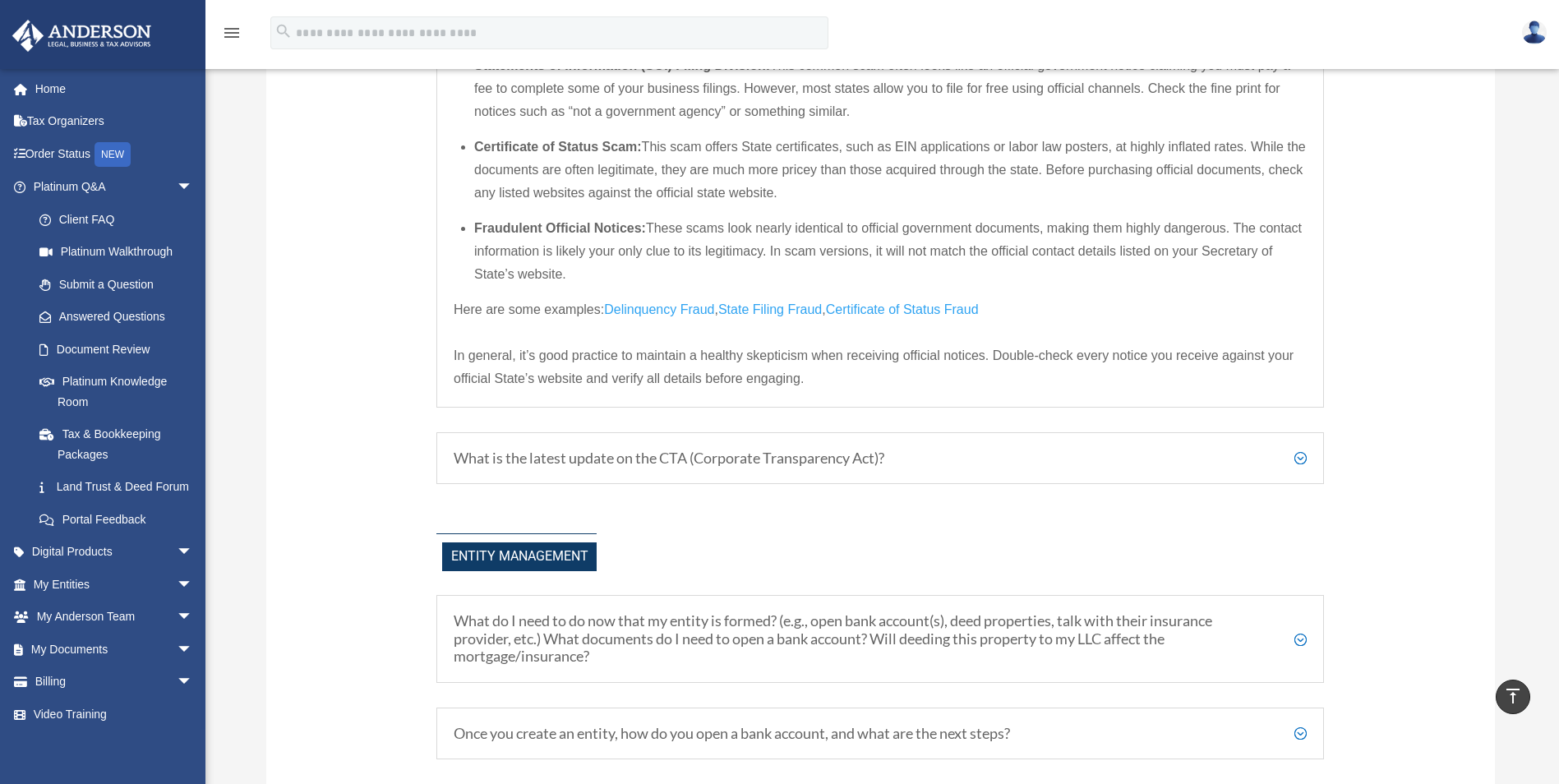
click at [1298, 455] on h5 "What is the latest update on the CTA (Corporate Transparency Act)?" at bounding box center [880, 459] width 853 height 18
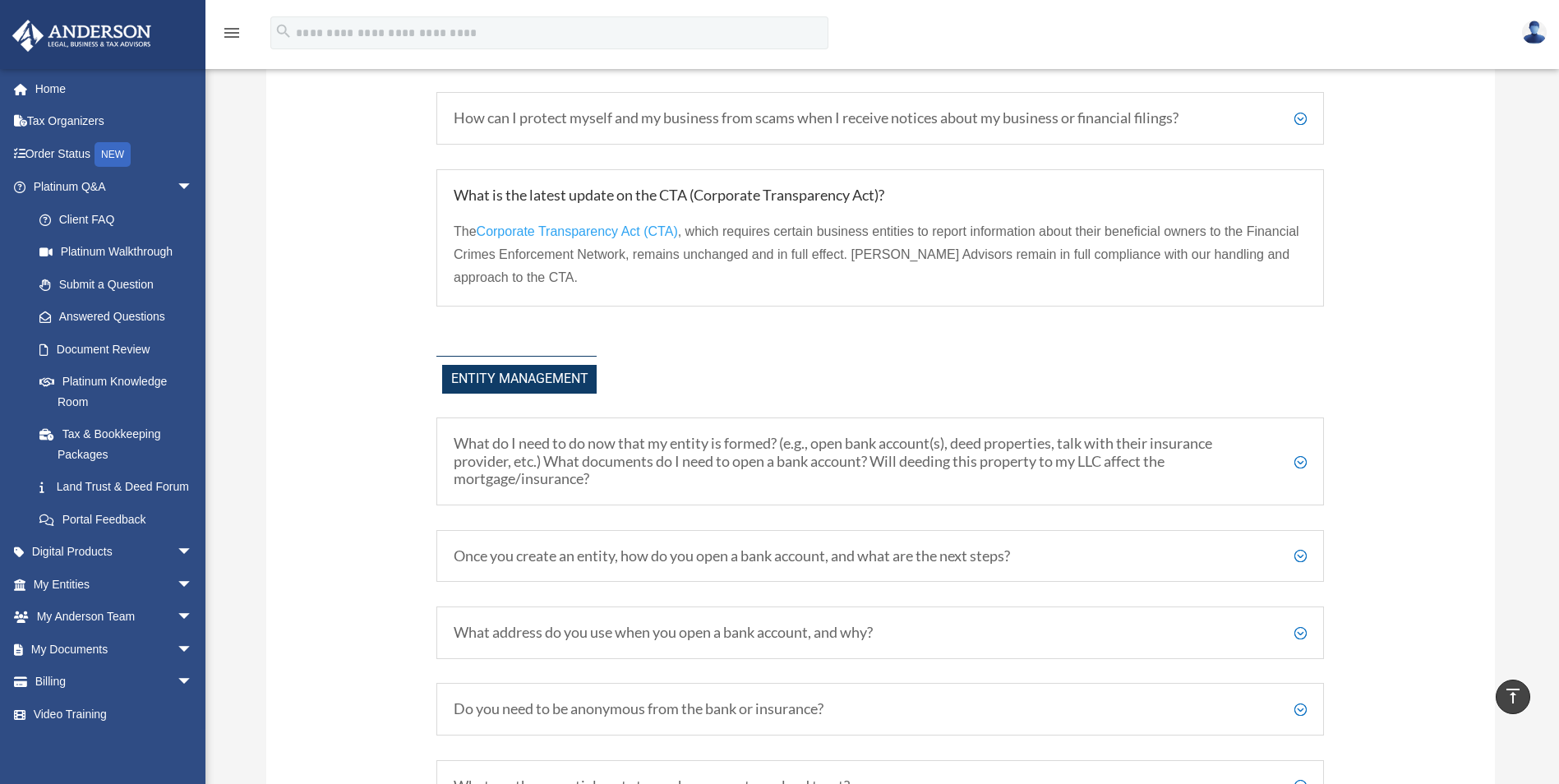
scroll to position [1886, 0]
click at [1301, 467] on h5 "What do I need to do now that my entity is formed? (e.g., open bank account(s),…" at bounding box center [880, 465] width 853 height 53
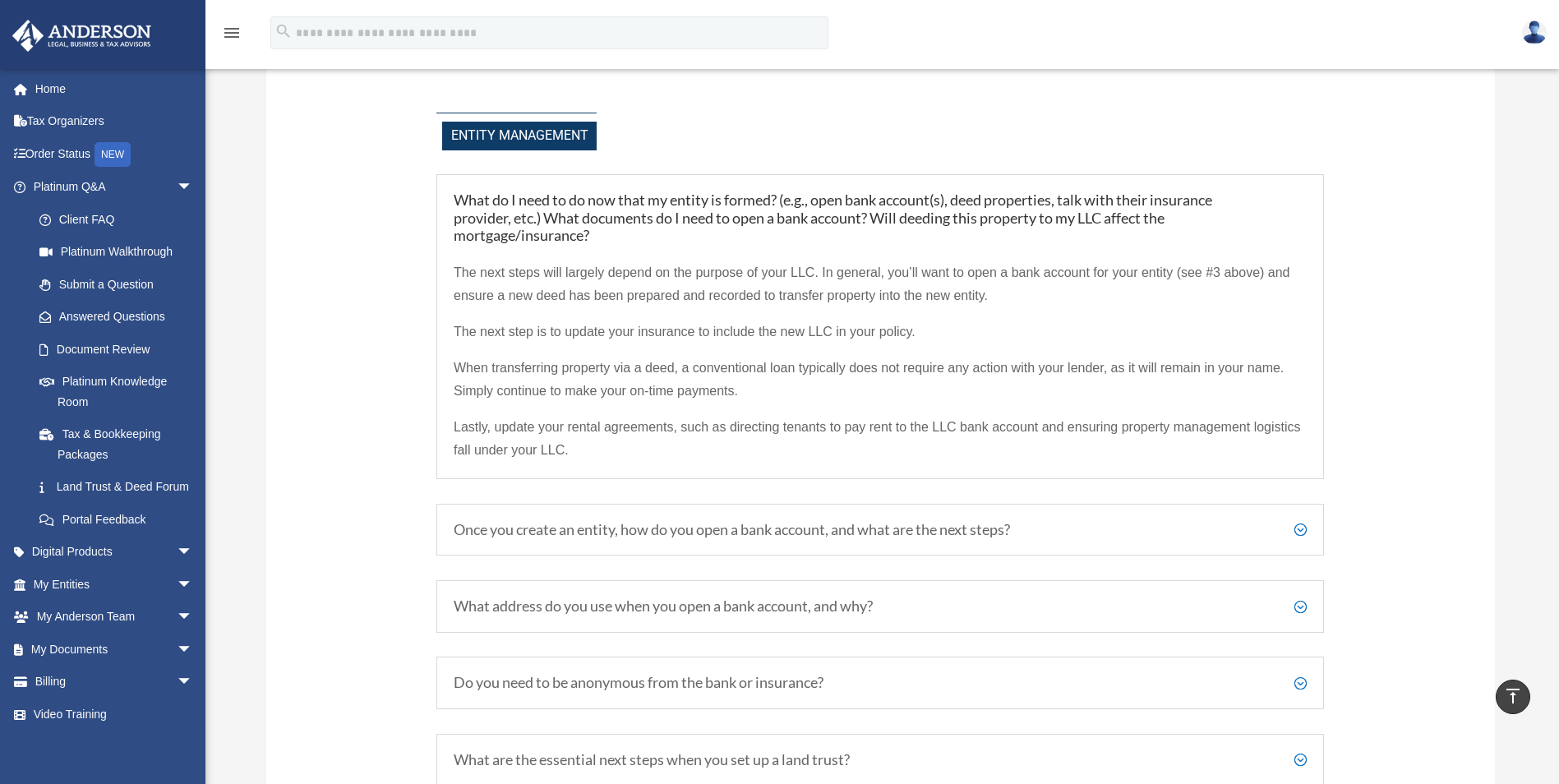
scroll to position [2214, 0]
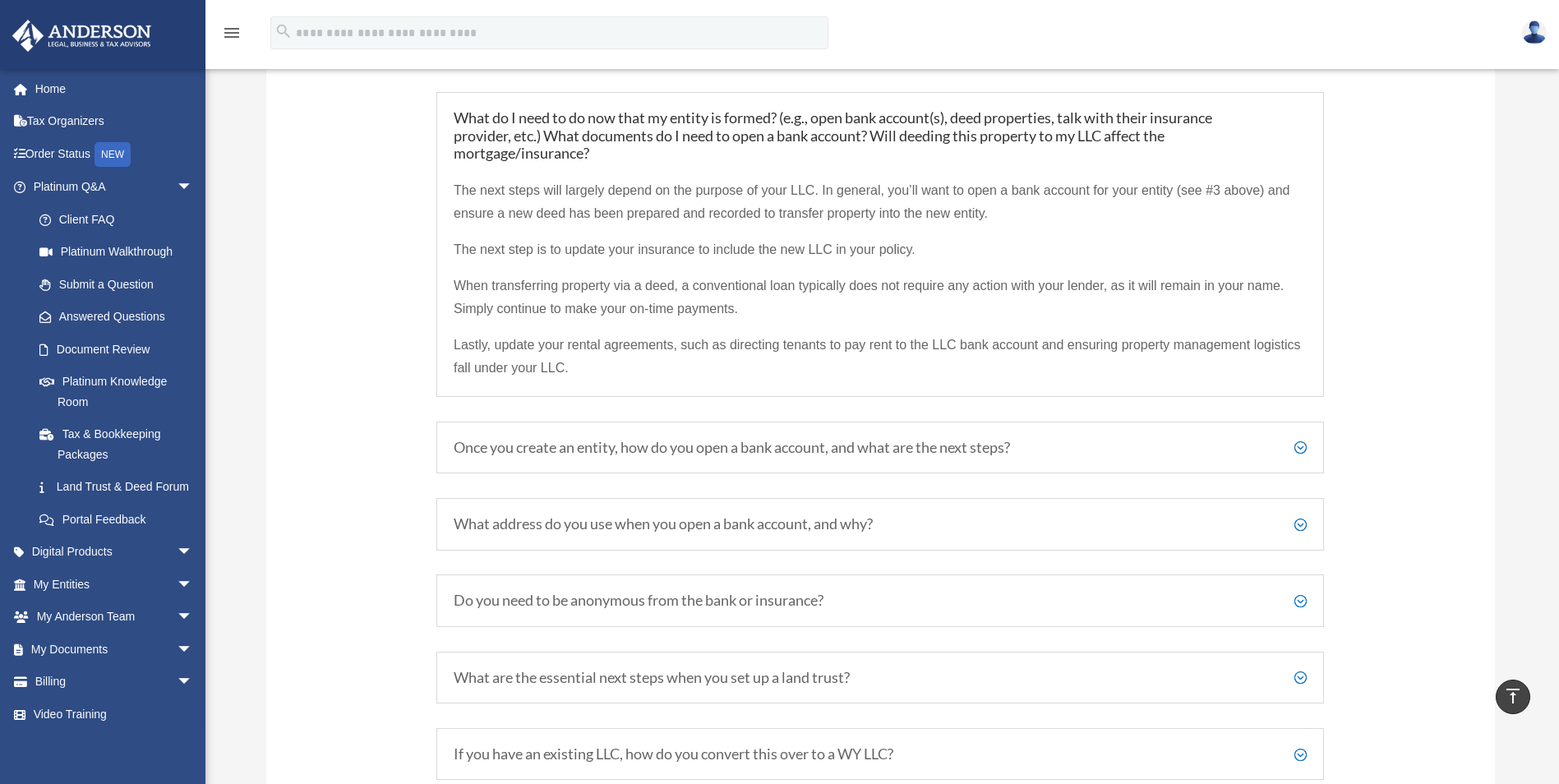
click at [1301, 449] on h5 "Once you create an entity, how do you open a bank account, and what are the nex…" at bounding box center [880, 448] width 853 height 18
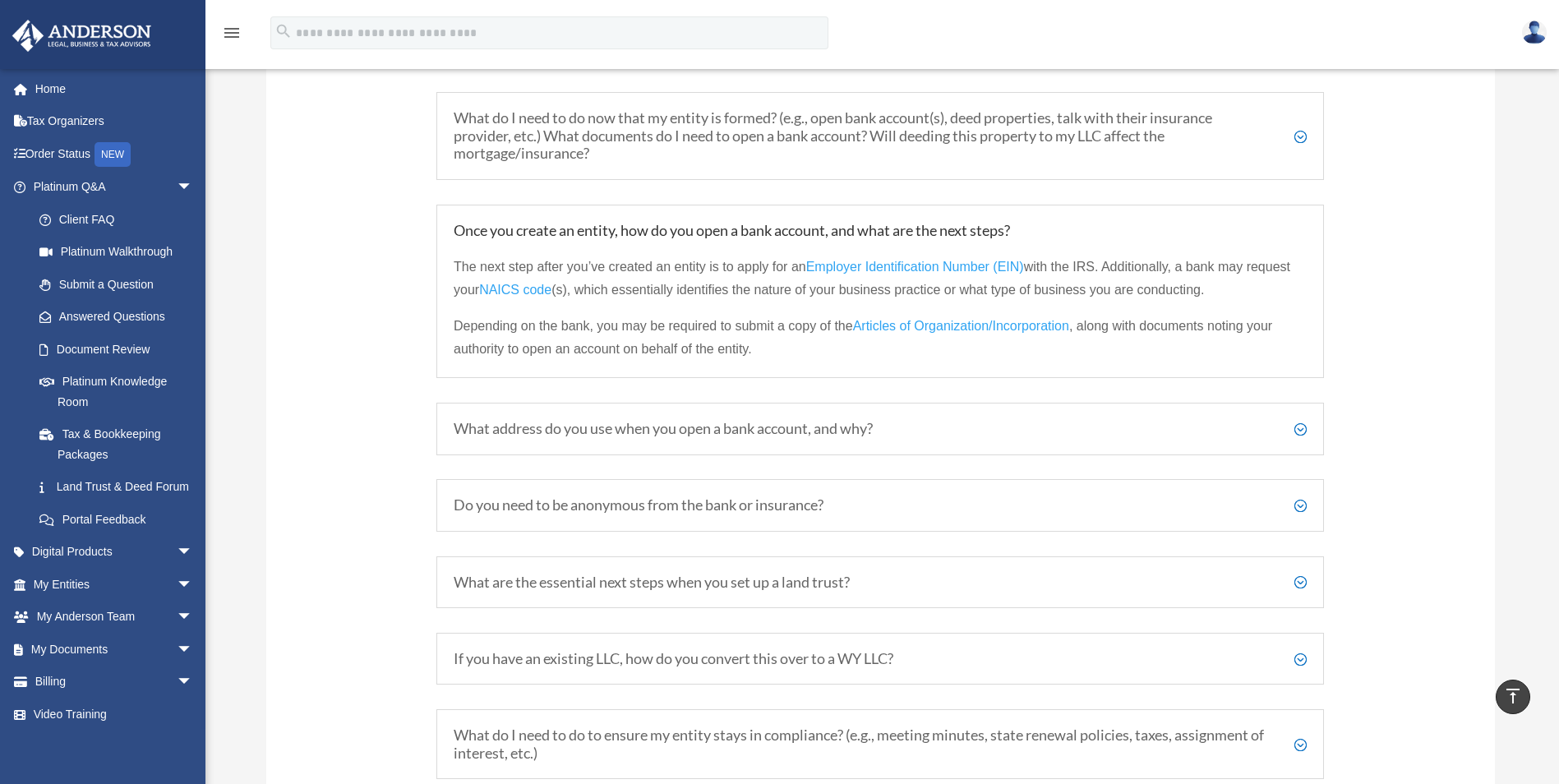
click at [1300, 426] on h5 "What address do you use when you open a bank account, and why?" at bounding box center [880, 429] width 853 height 18
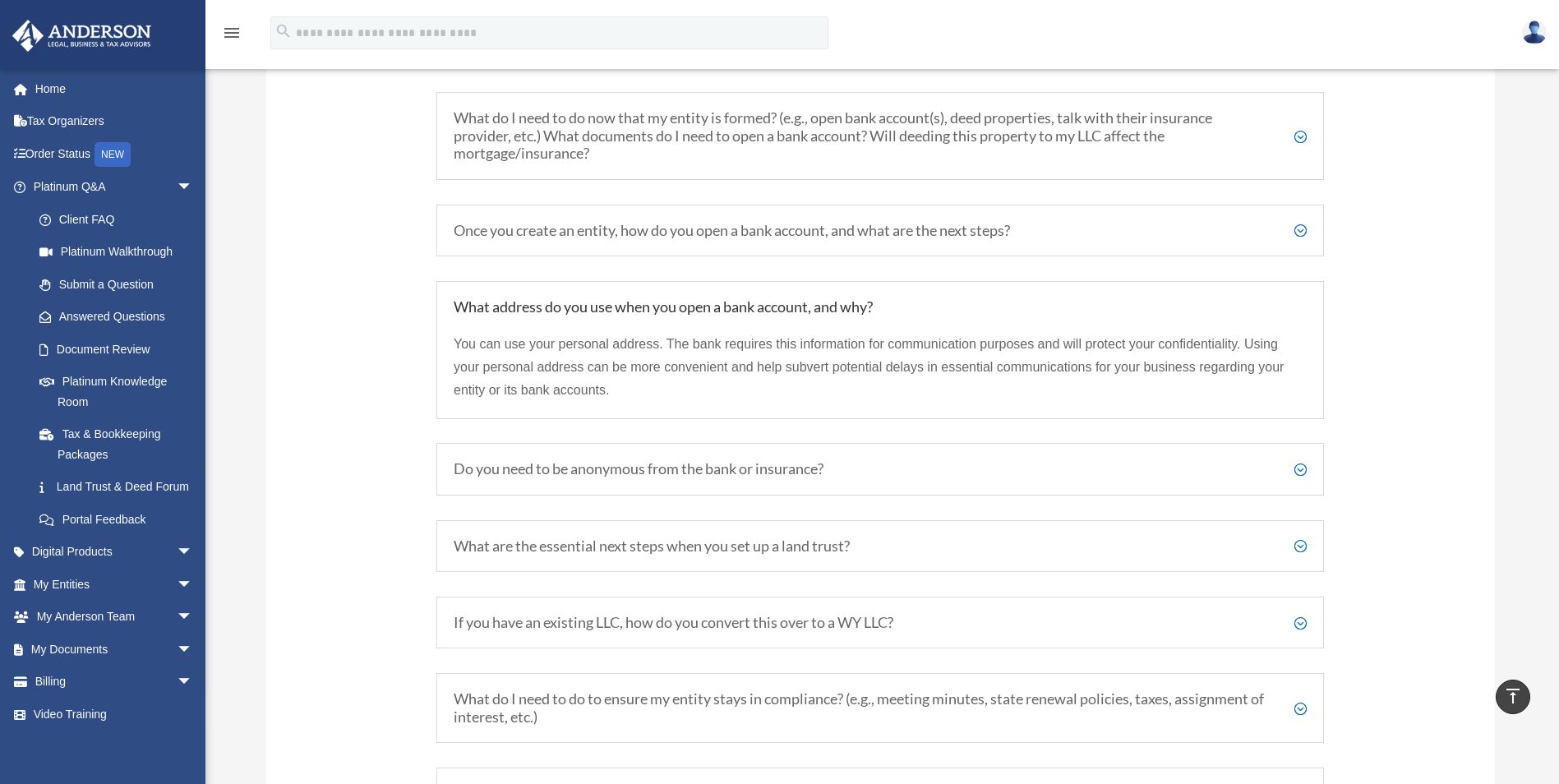
click at [1298, 468] on h5 "Do you need to be anonymous from the bank or insurance?" at bounding box center [880, 470] width 853 height 18
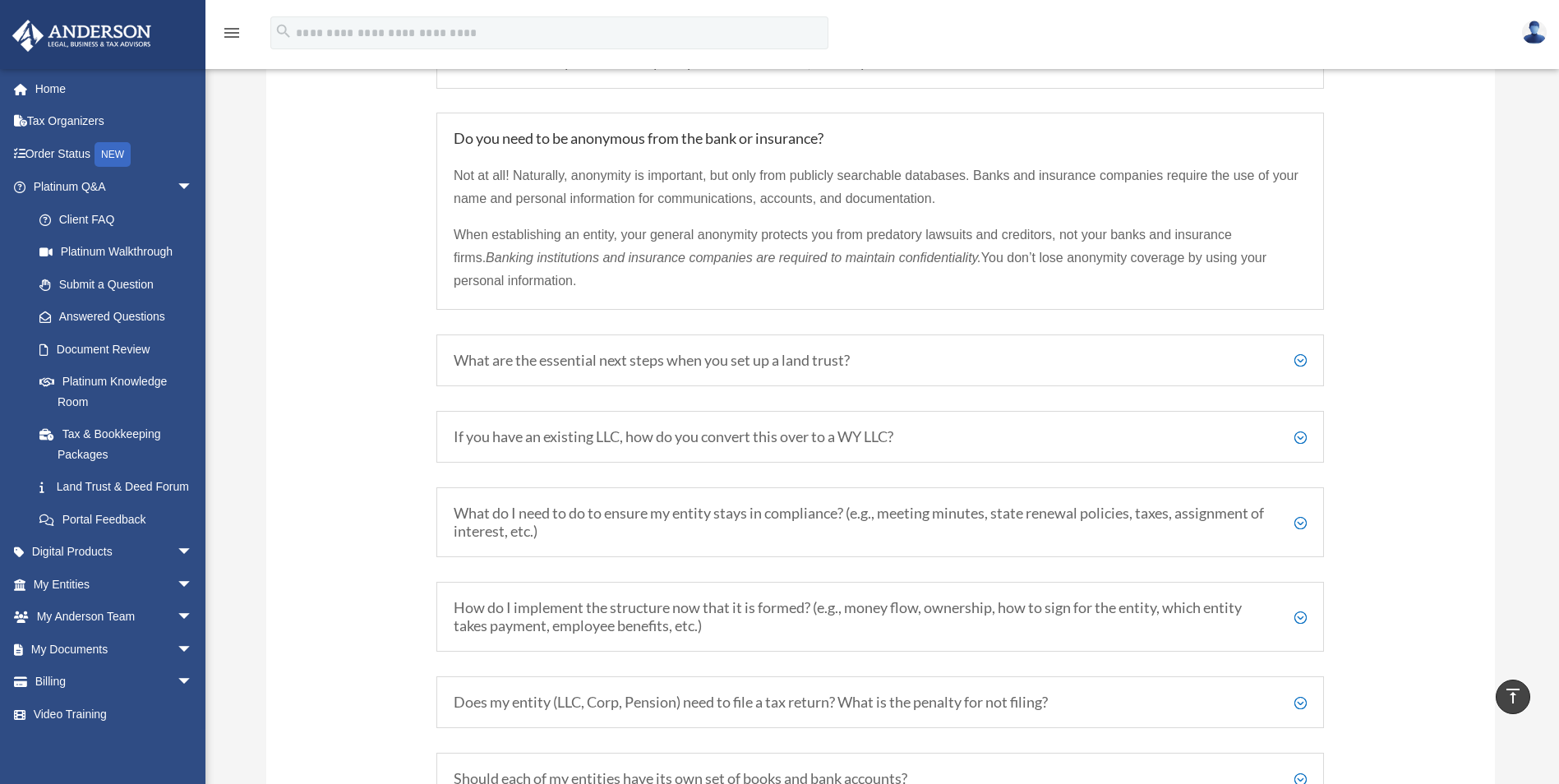
scroll to position [2461, 0]
click at [1300, 360] on h5 "What are the essential next steps when you set up a land trust?" at bounding box center [880, 359] width 853 height 18
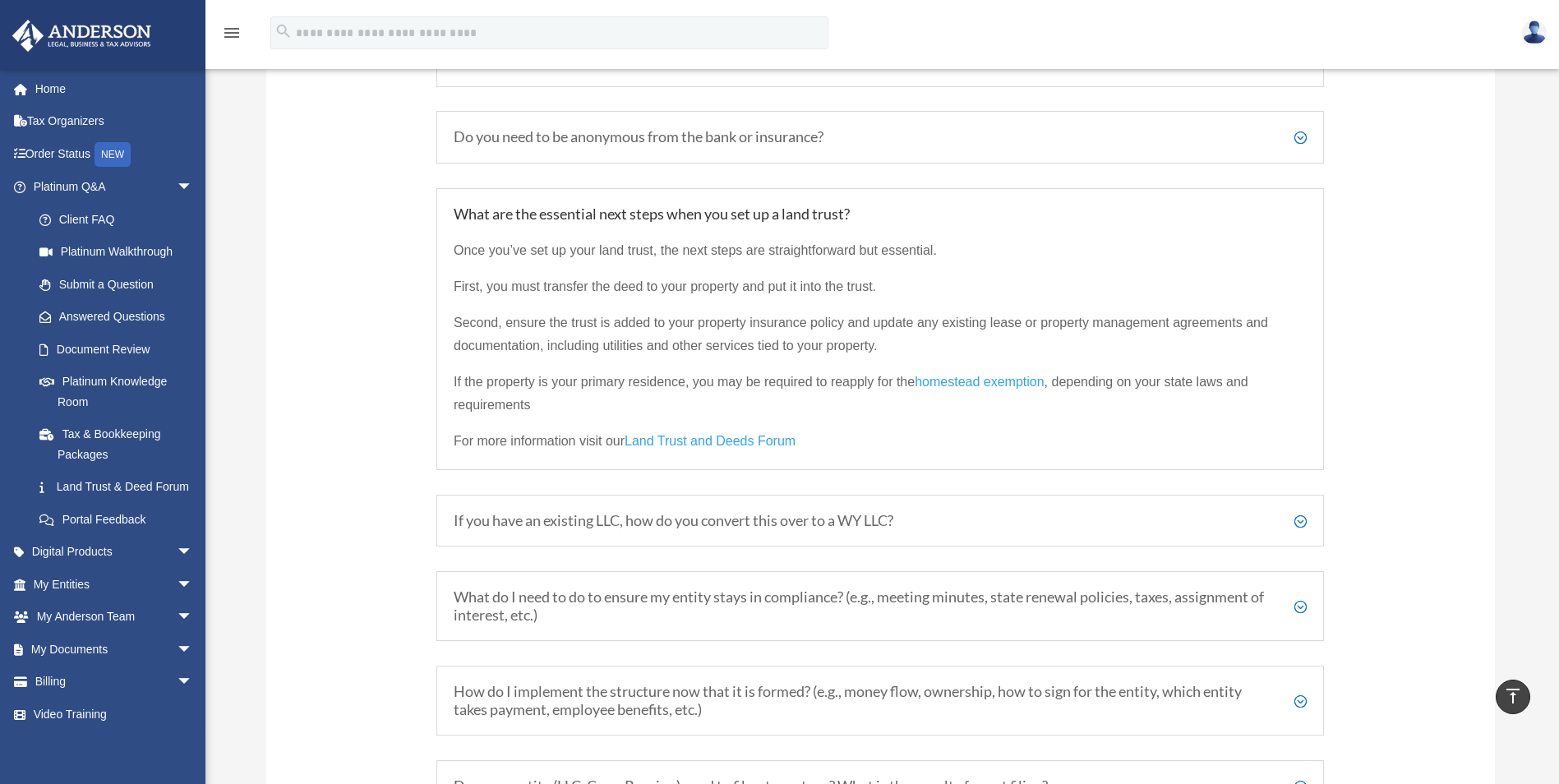
click at [1303, 519] on h5 "If you have an existing LLC, how do you convert this over to a WY LLC?" at bounding box center [880, 521] width 853 height 18
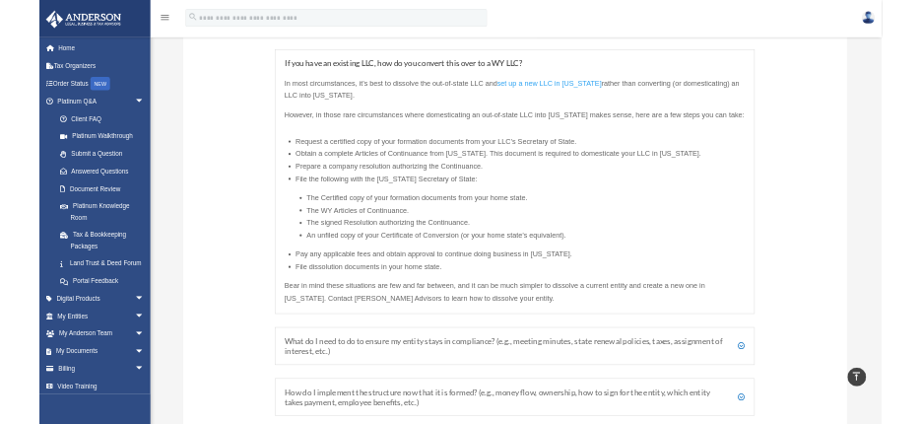
scroll to position [3246, 0]
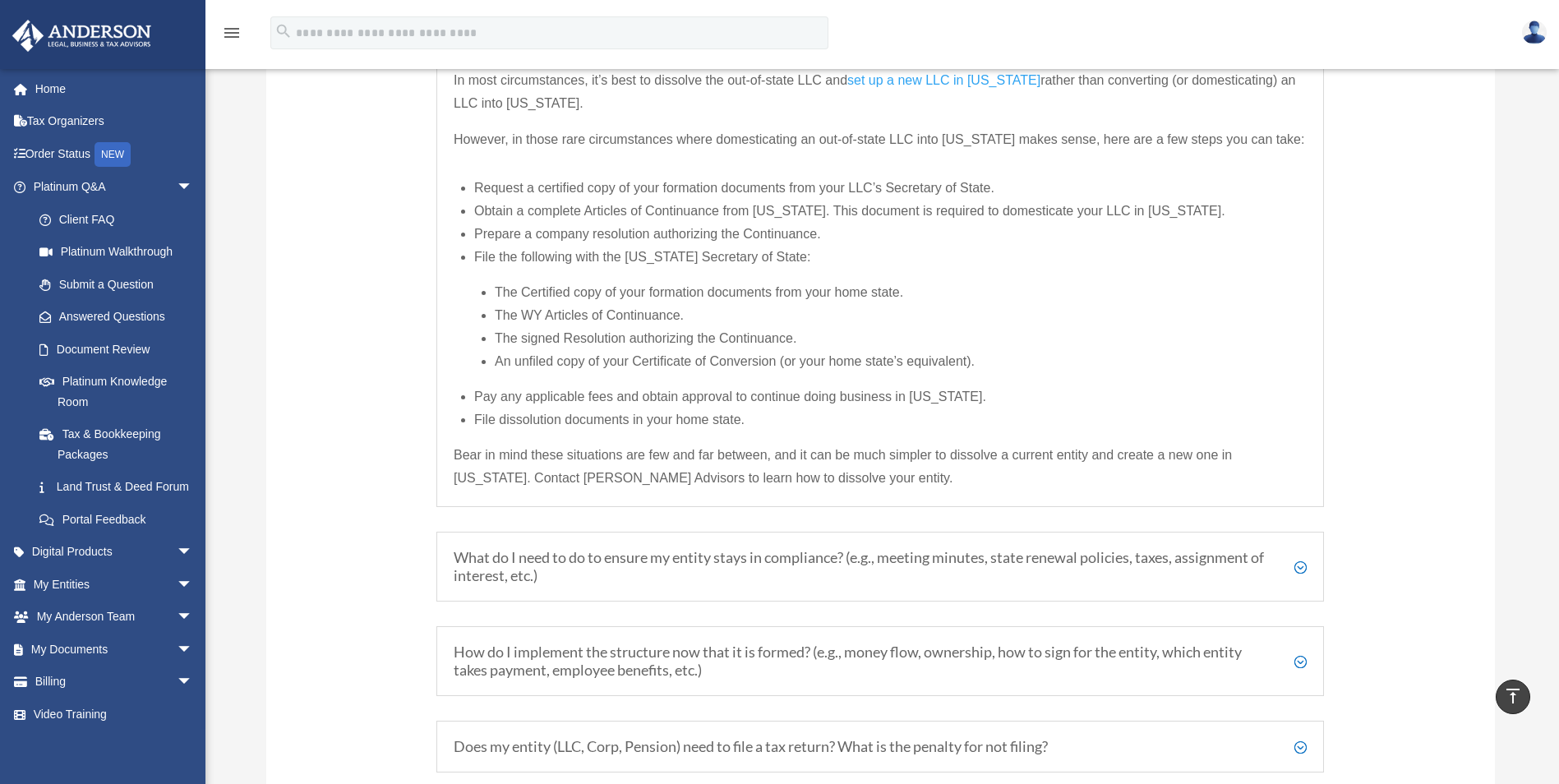
click at [1300, 566] on h5 "What do I need to do to ensure my entity stays in compliance? (e.g., meeting mi…" at bounding box center [880, 566] width 853 height 35
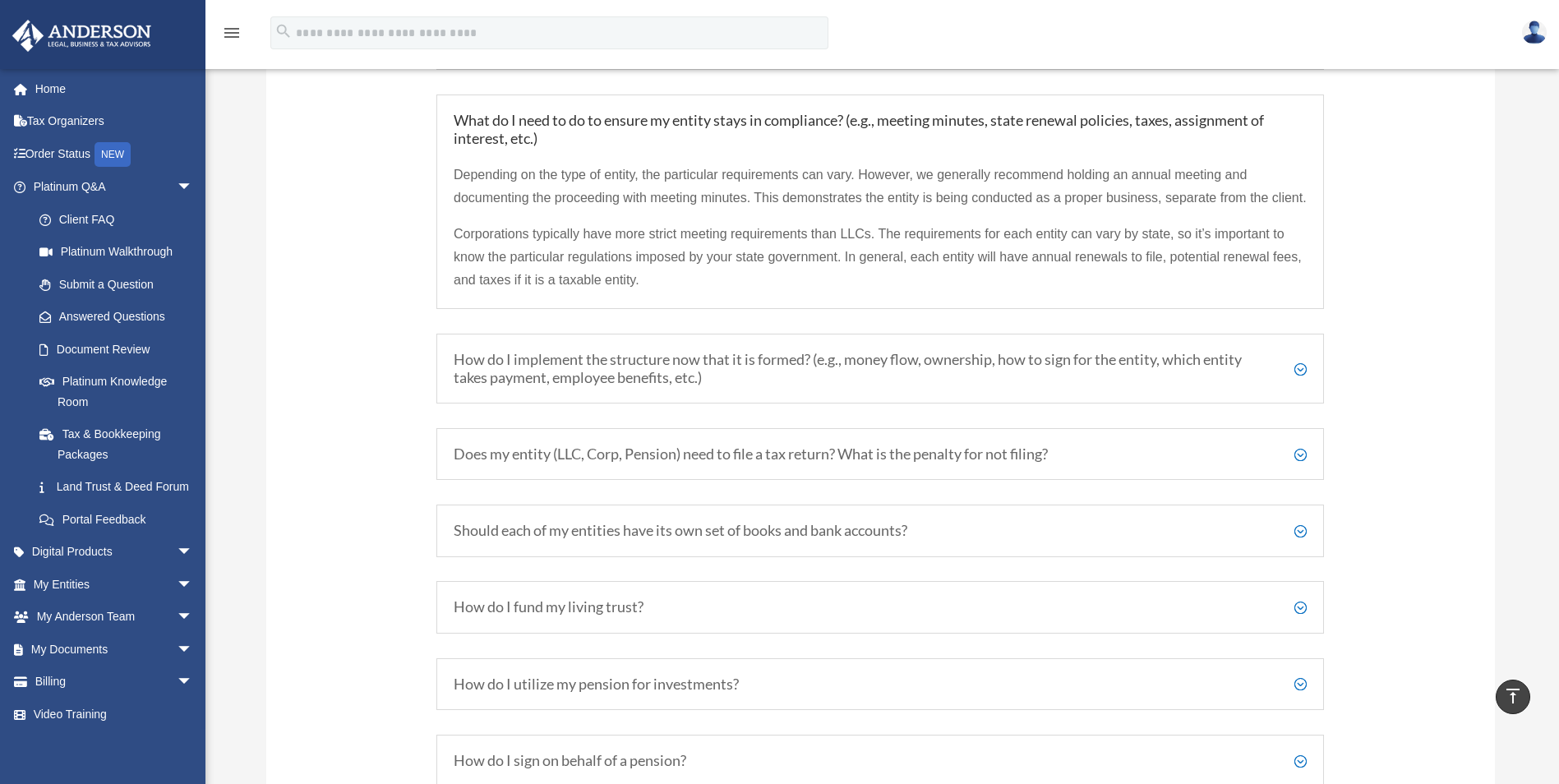
click at [1299, 386] on h5 "How do I implement the structure now that it is formed? (e.g., money flow, owne…" at bounding box center [880, 369] width 853 height 35
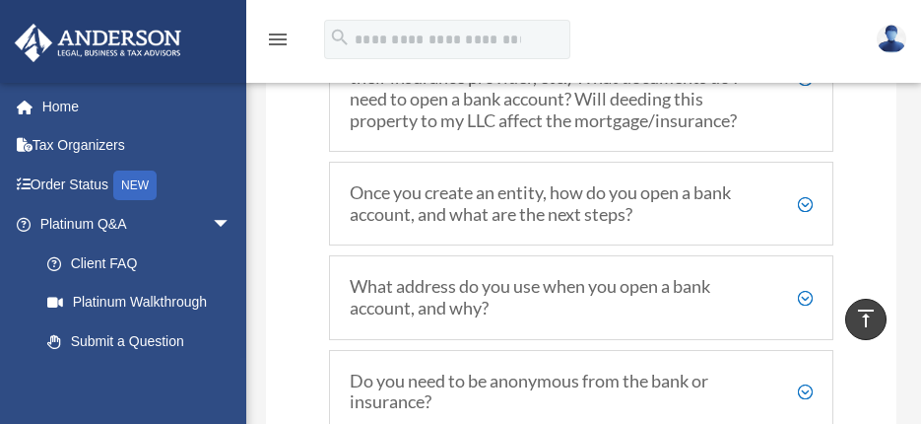
scroll to position [3542, 0]
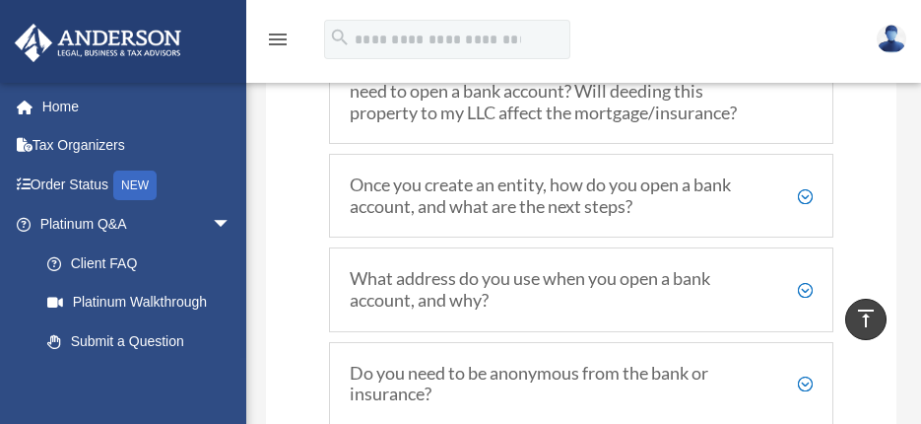
click at [803, 217] on h5 "Once you create an entity, how do you open a bank account, and what are the nex…" at bounding box center [581, 195] width 463 height 42
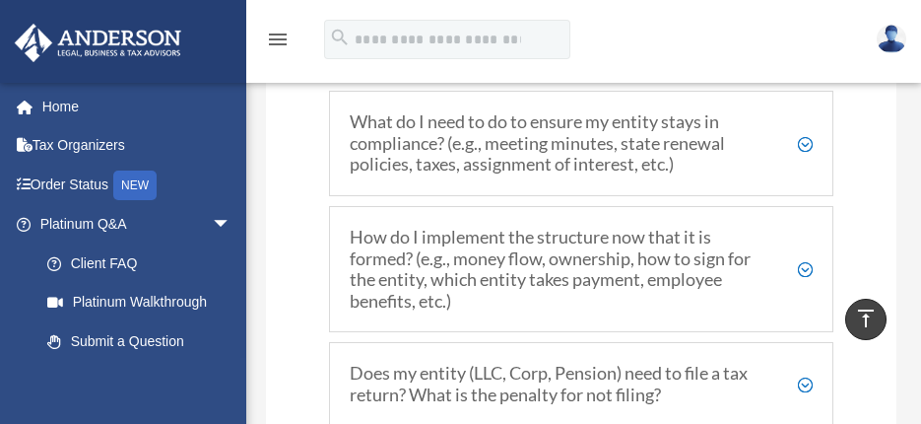
scroll to position [4428, 0]
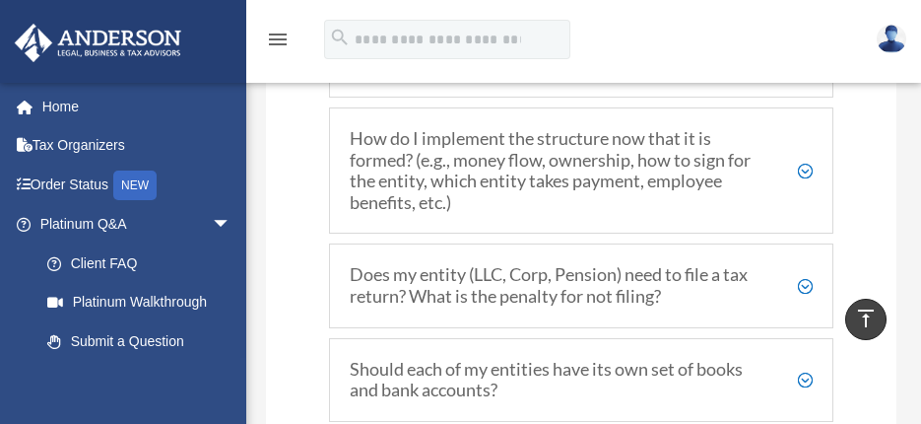
click at [808, 192] on h5 "How do I implement the structure now that it is formed? (e.g., money flow, owne…" at bounding box center [581, 170] width 463 height 85
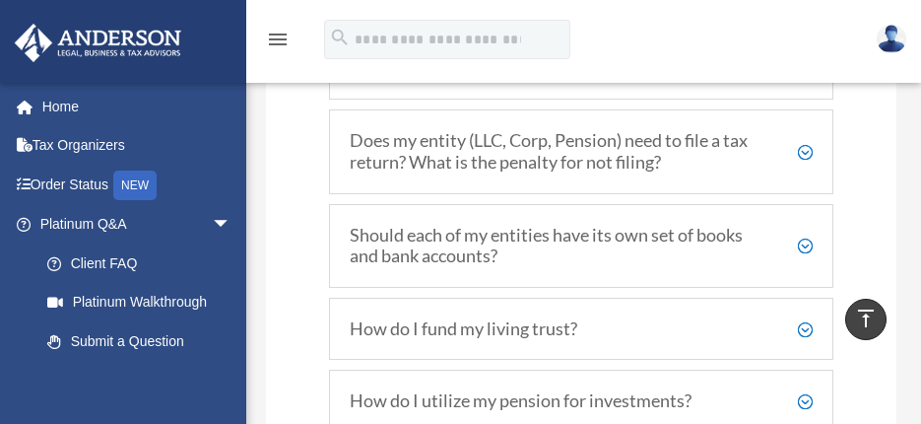
scroll to position [4745, 0]
click at [804, 171] on h5 "Does my entity (LLC, Corp, Pension) need to file a tax return? What is the pena…" at bounding box center [581, 150] width 463 height 42
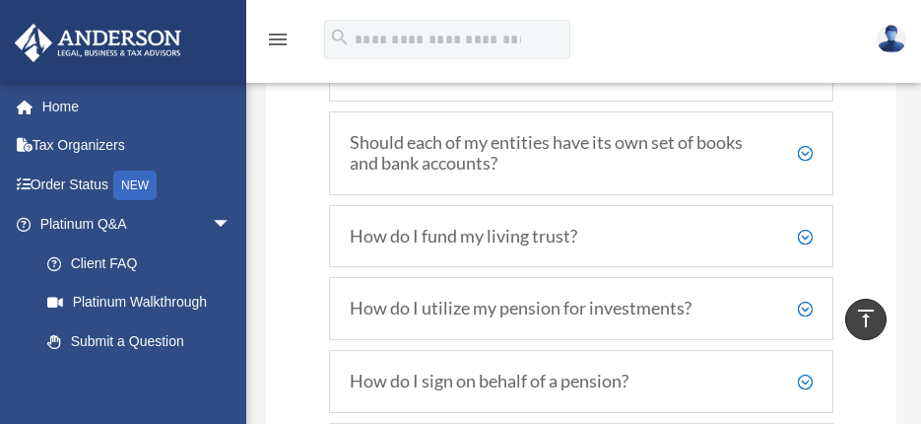
scroll to position [4684, 0]
click at [803, 173] on h5 "Should each of my entities have its own set of books and bank accounts?" at bounding box center [581, 152] width 463 height 42
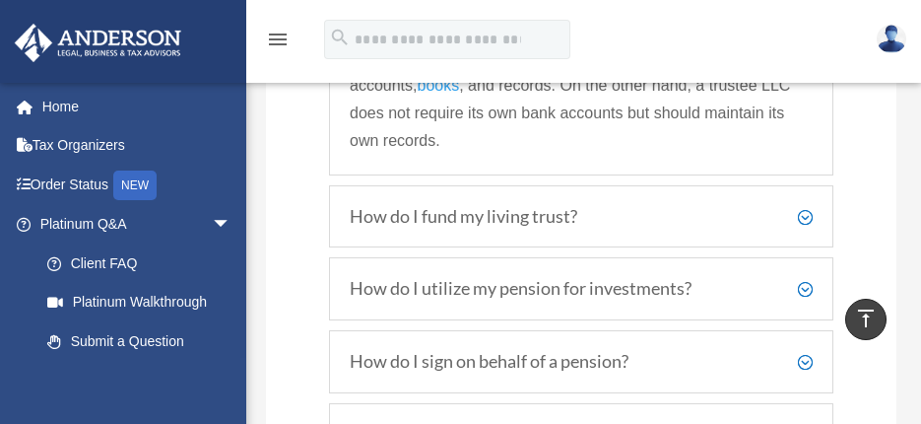
scroll to position [4580, 0]
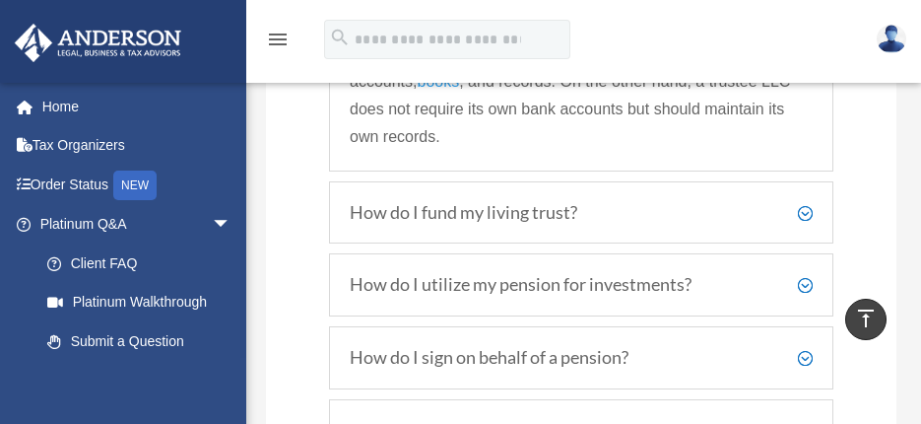
click at [807, 224] on h5 "How do I fund my living trust?" at bounding box center [581, 213] width 463 height 22
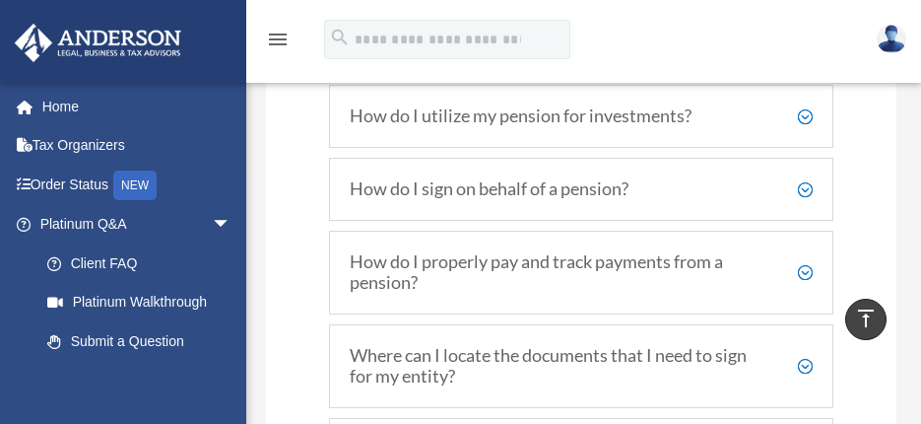
scroll to position [4777, 0]
click at [805, 199] on h5 "How do I sign on behalf of a pension?" at bounding box center [581, 188] width 463 height 22
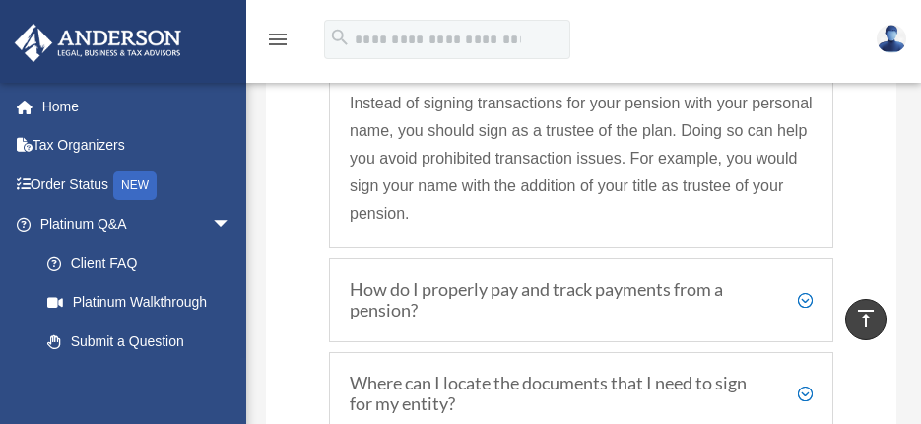
scroll to position [4820, 0]
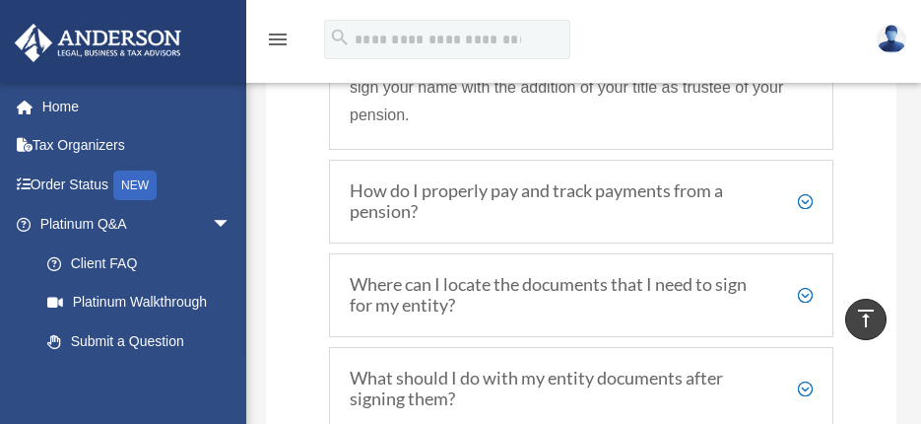
click at [806, 223] on h5 "How do I properly pay and track payments from a pension?" at bounding box center [581, 201] width 463 height 42
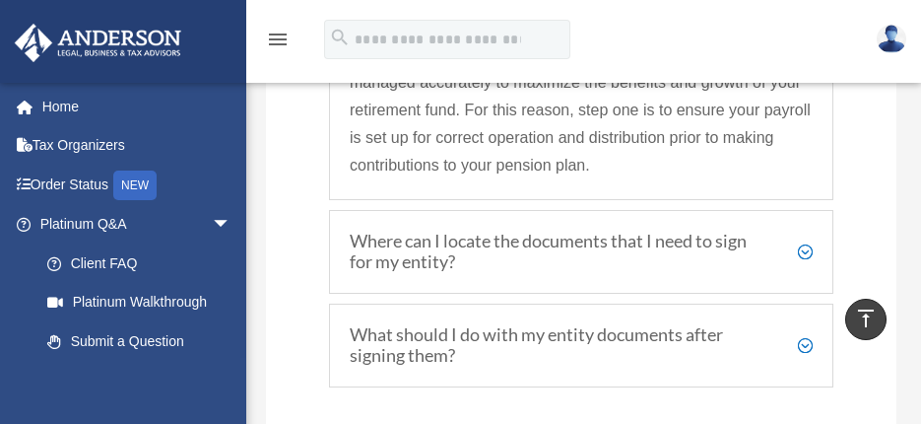
scroll to position [5017, 0]
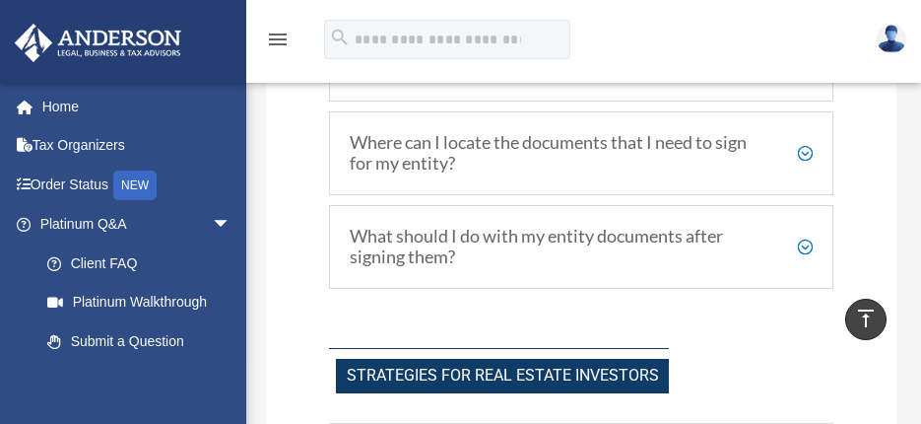
click at [805, 174] on h5 "Where can I locate the documents that I need to sign for my entity?" at bounding box center [581, 153] width 463 height 42
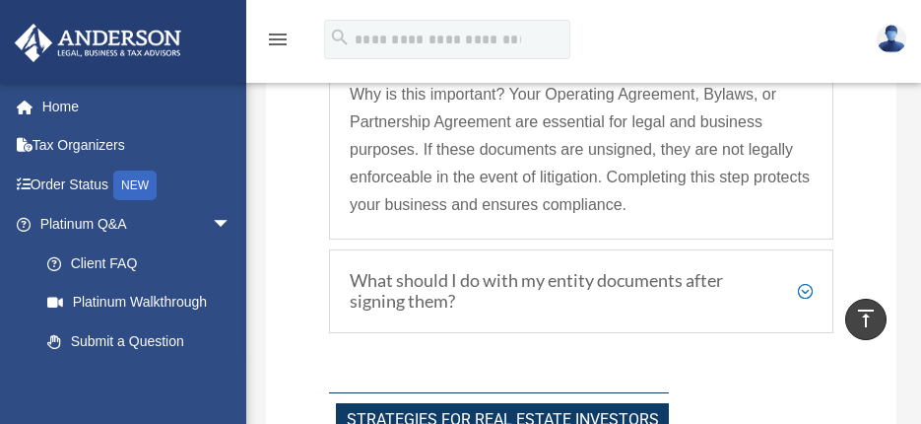
scroll to position [5281, 0]
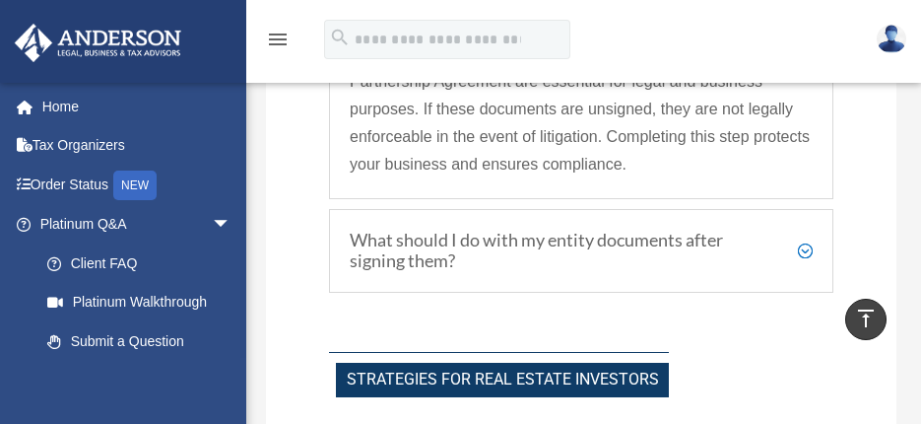
click at [808, 272] on h5 "What should I do with my entity documents after signing them?" at bounding box center [581, 251] width 463 height 42
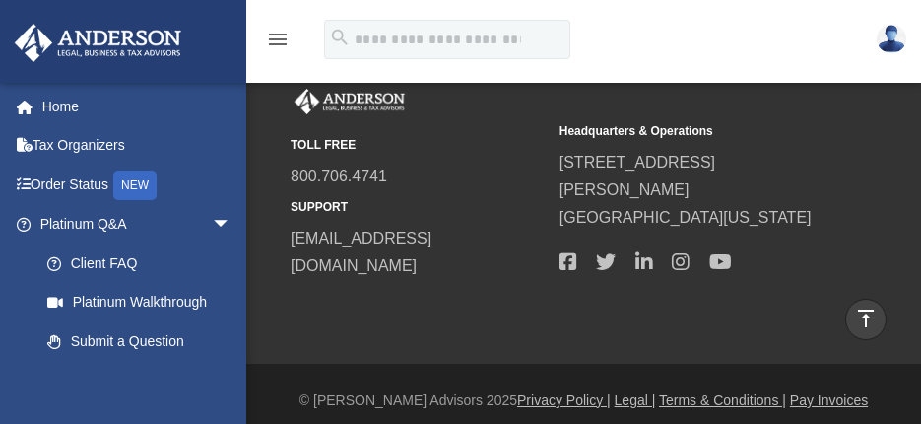
scroll to position [6137, 0]
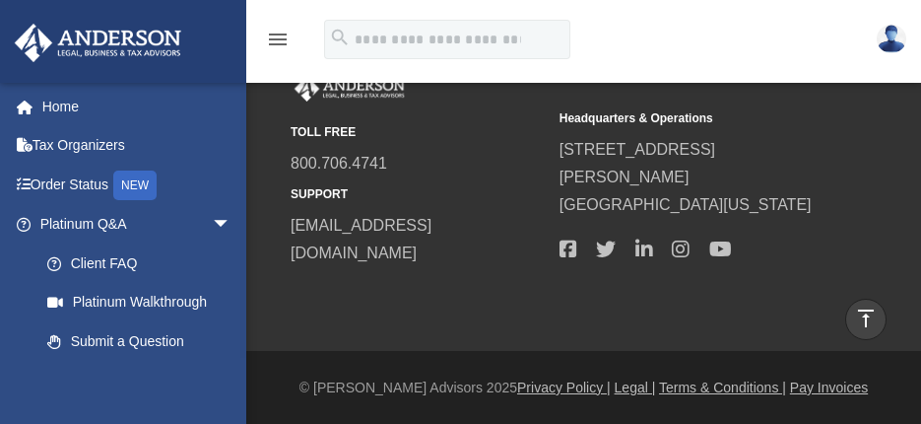
click at [868, 311] on icon "vertical_align_top" at bounding box center [866, 318] width 24 height 24
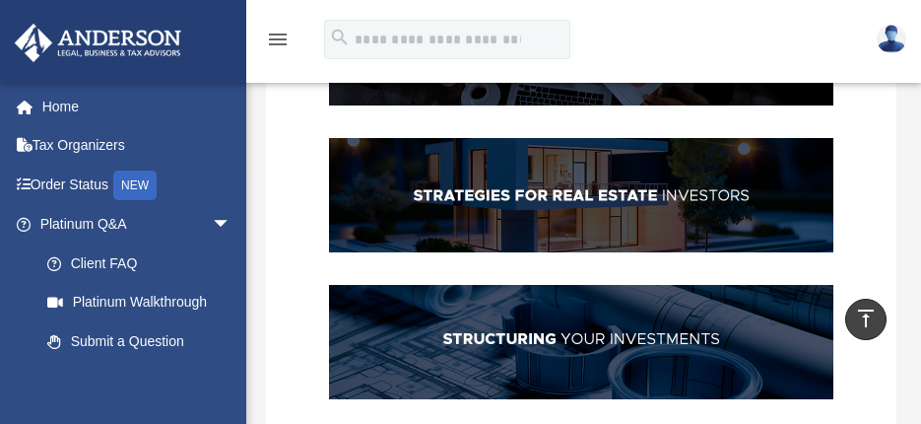
scroll to position [591, 0]
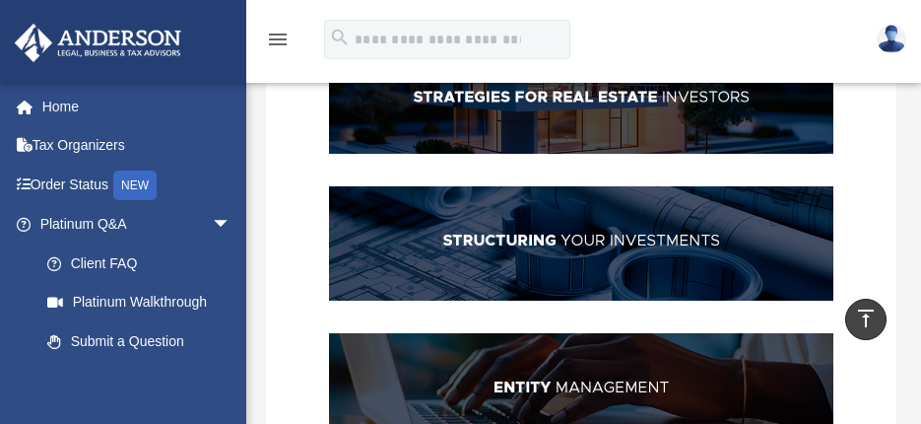
click at [616, 240] on img at bounding box center [581, 243] width 504 height 114
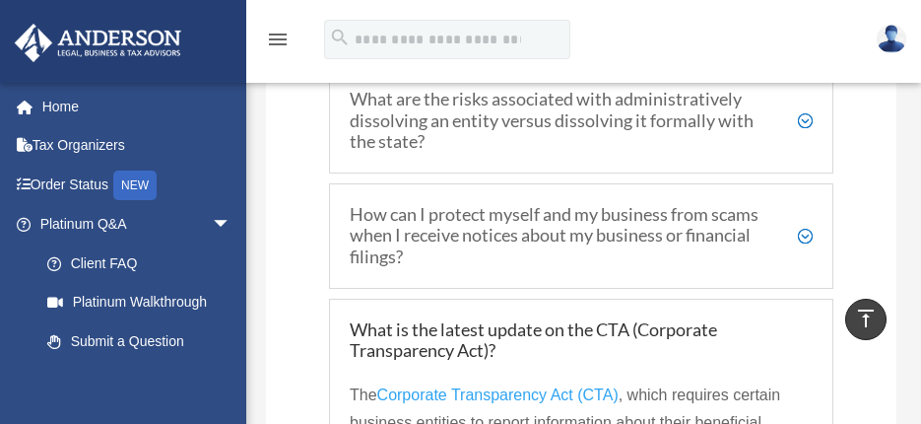
scroll to position [2921, 0]
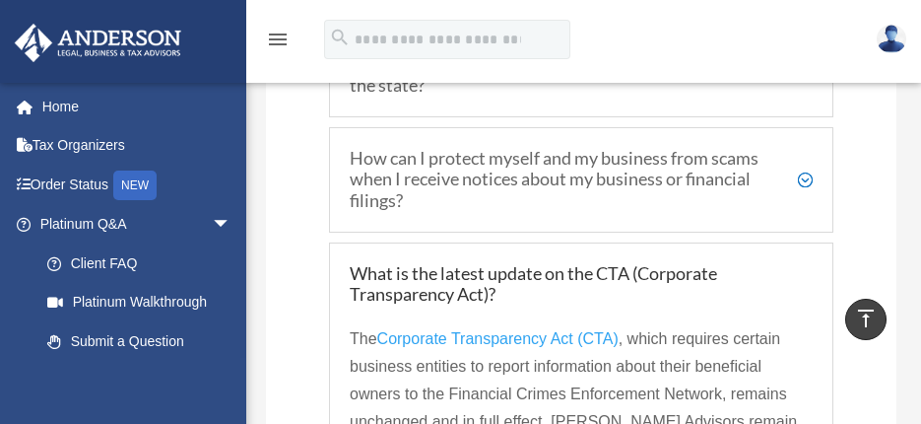
click at [872, 311] on icon "vertical_align_top" at bounding box center [866, 318] width 24 height 24
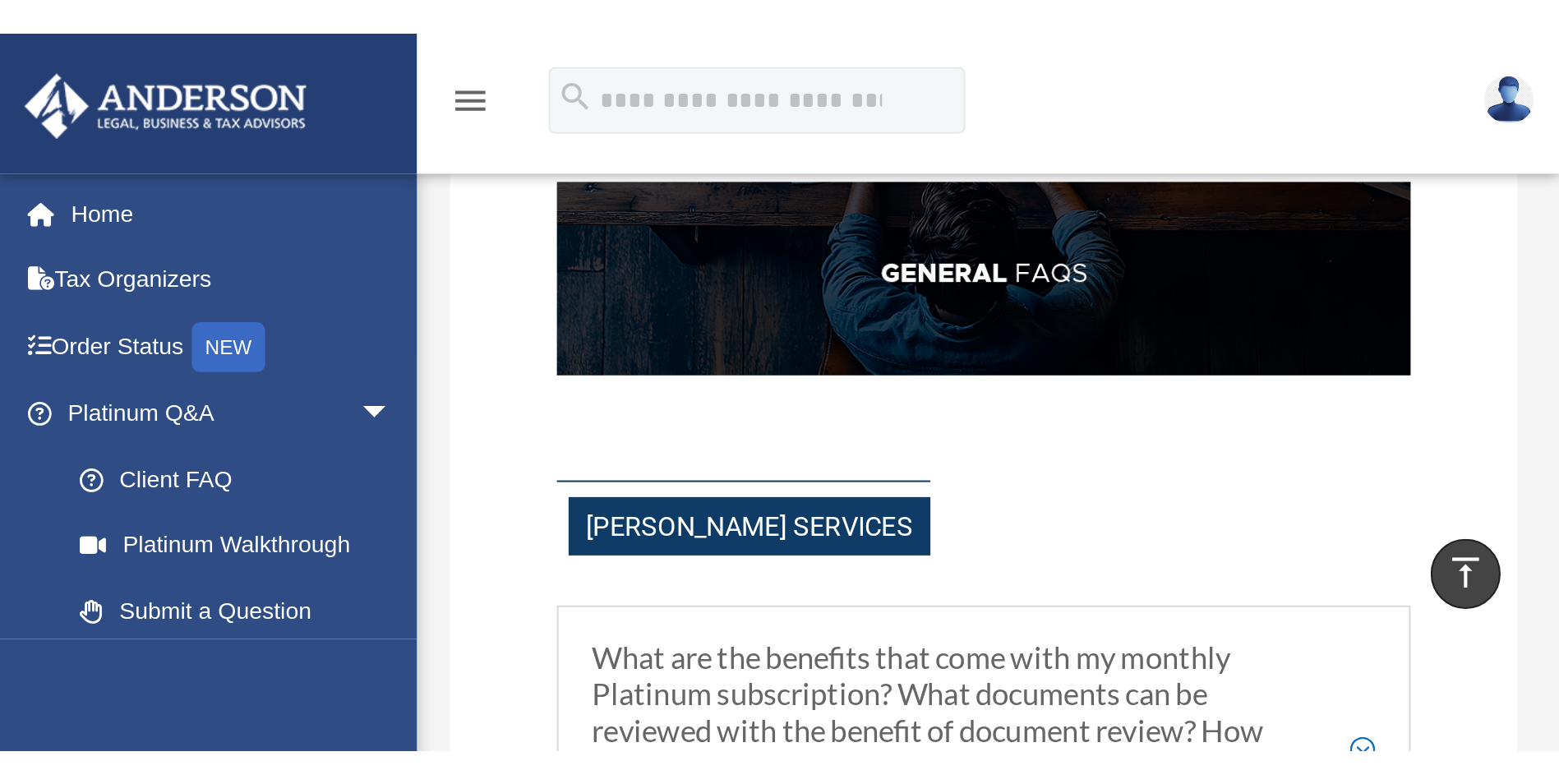
scroll to position [822, 0]
